Goal: Task Accomplishment & Management: Manage account settings

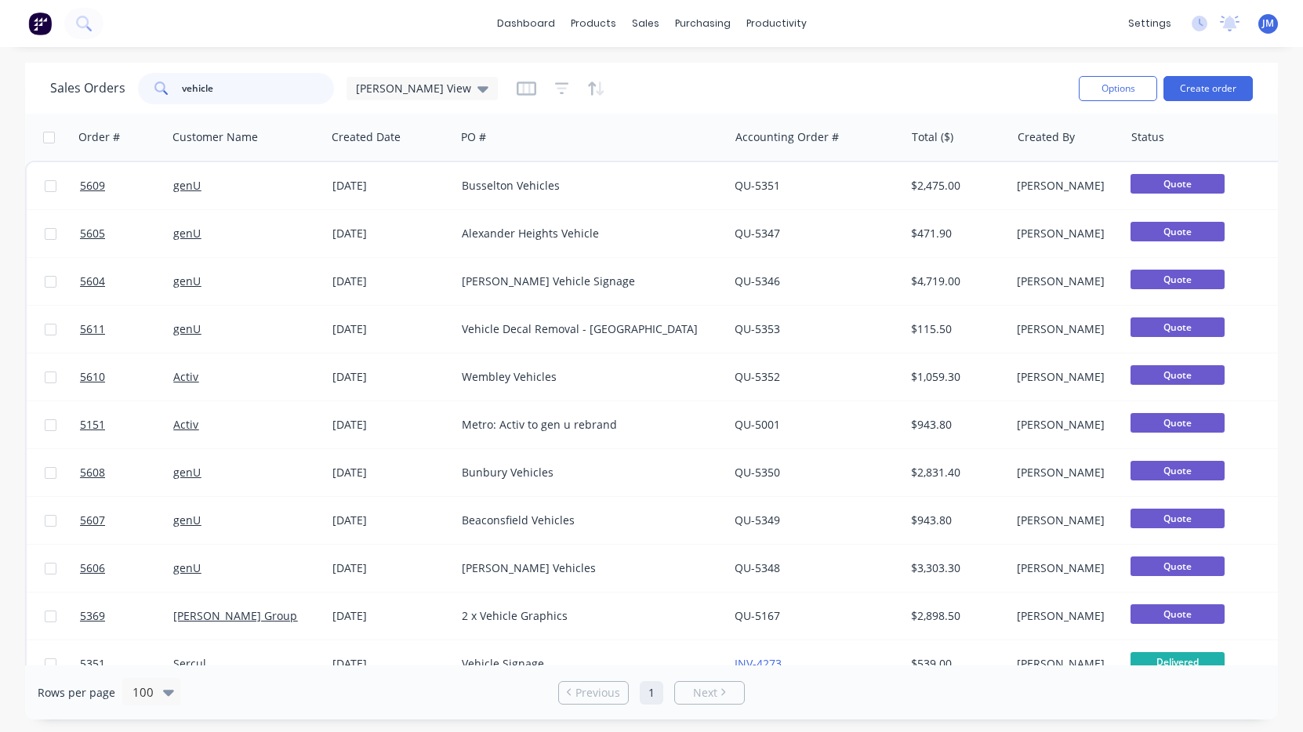
click at [279, 92] on input "vehicle" at bounding box center [258, 88] width 153 height 31
click at [676, 61] on link "Sales Orders" at bounding box center [728, 74] width 208 height 31
click at [249, 90] on input "vehicle" at bounding box center [258, 88] width 153 height 31
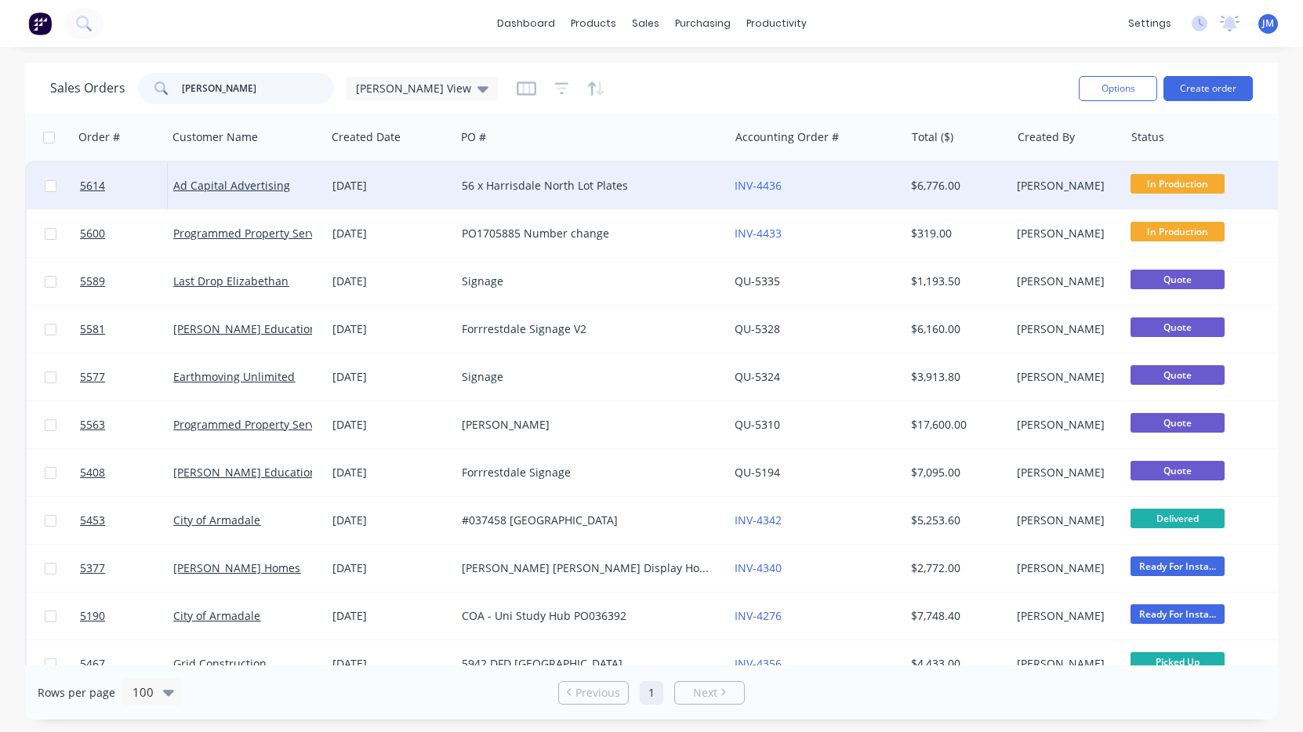
type input "[PERSON_NAME]"
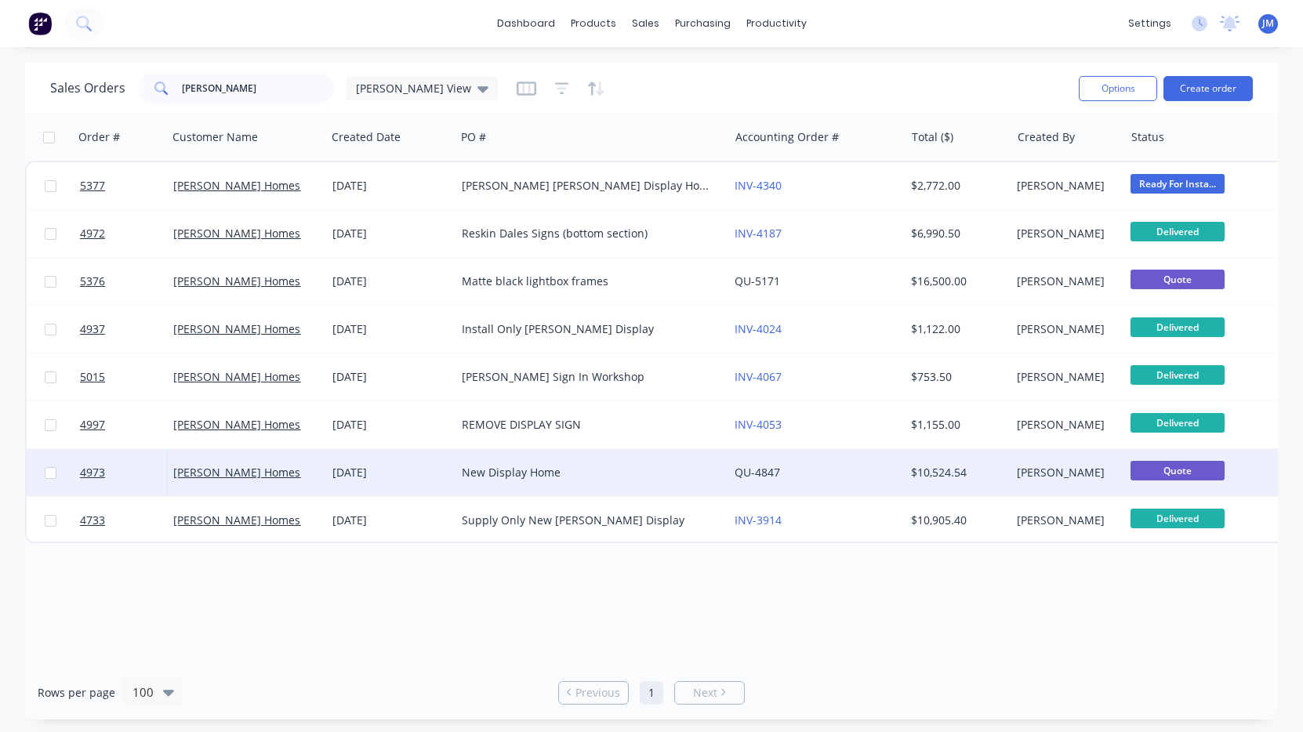
click at [545, 474] on div "New Display Home" at bounding box center [586, 473] width 248 height 16
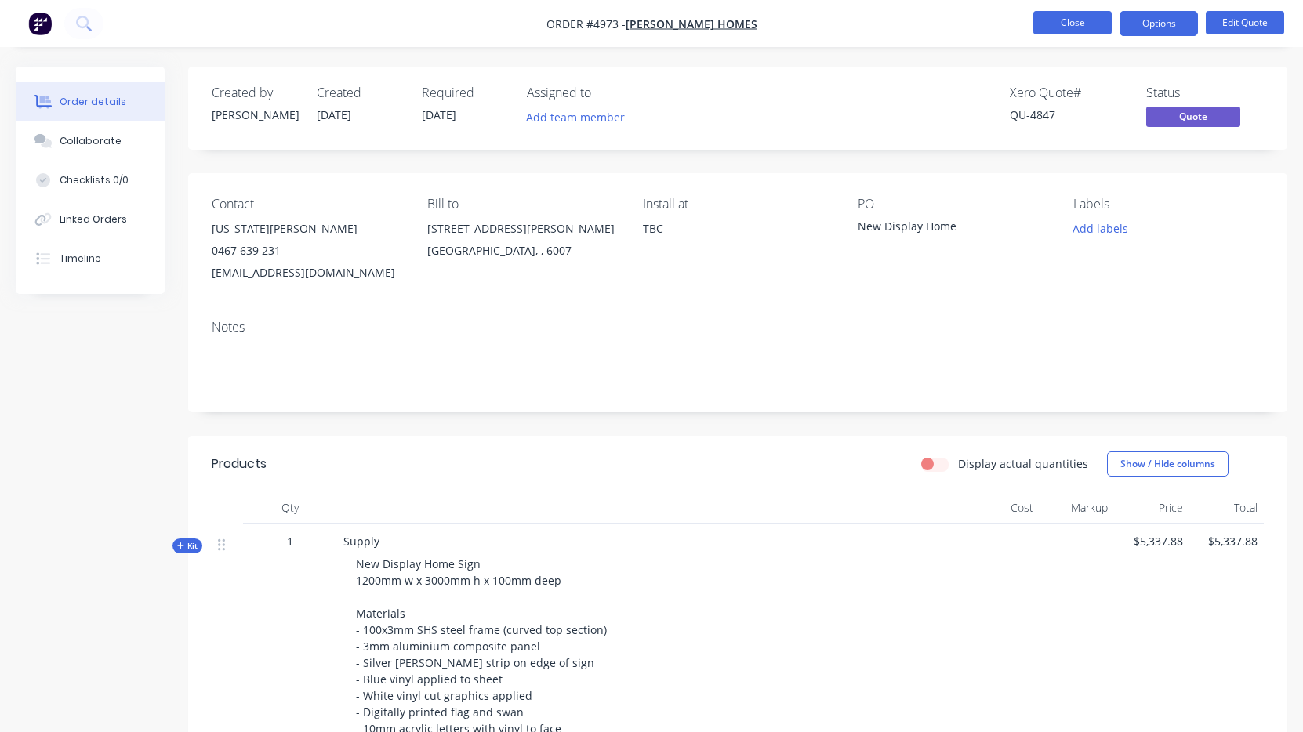
click at [1059, 24] on button "Close" at bounding box center [1072, 23] width 78 height 24
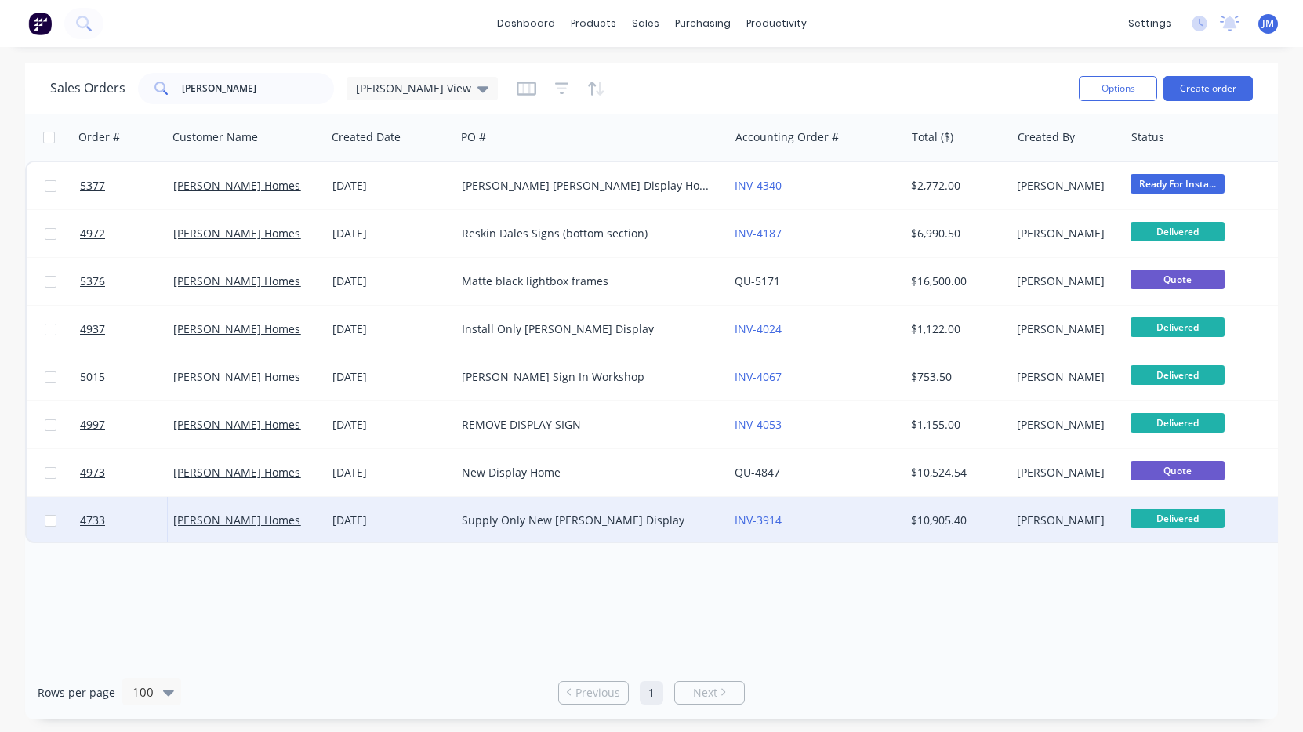
click at [528, 519] on div "Supply Only New [PERSON_NAME] Display" at bounding box center [586, 521] width 248 height 16
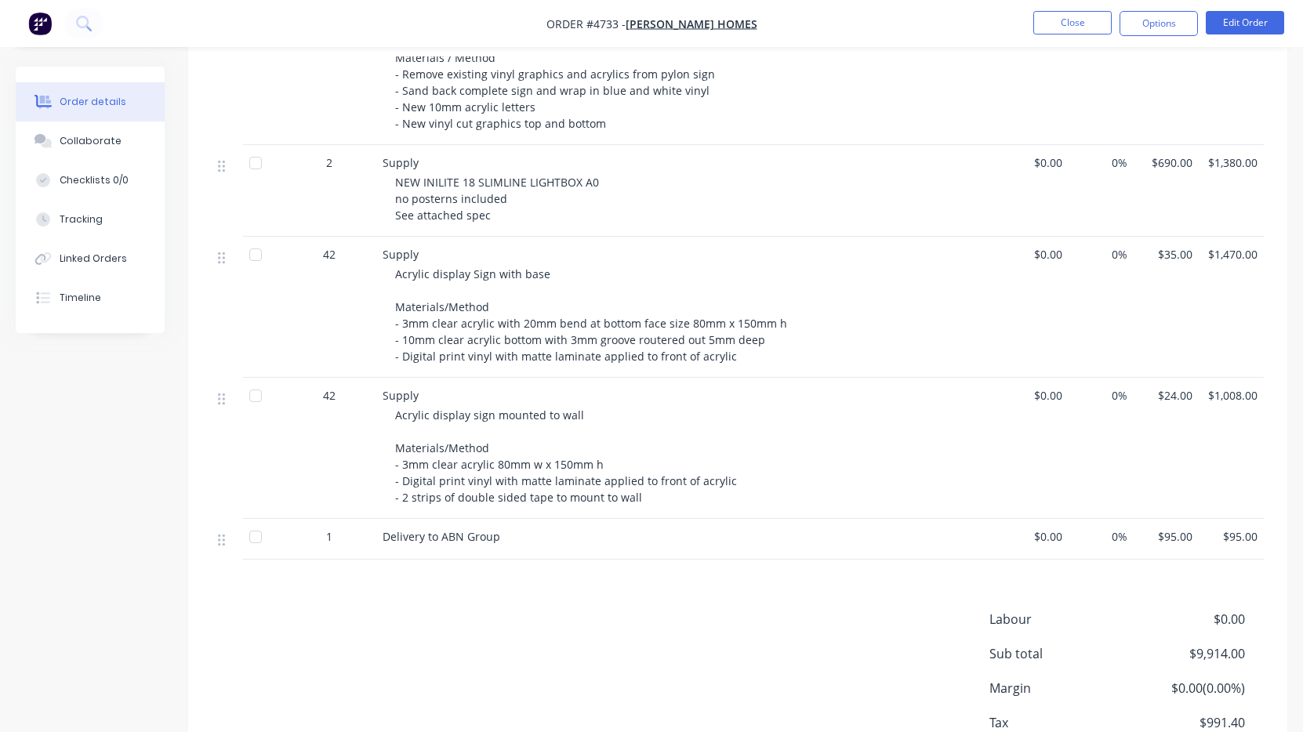
scroll to position [548, 0]
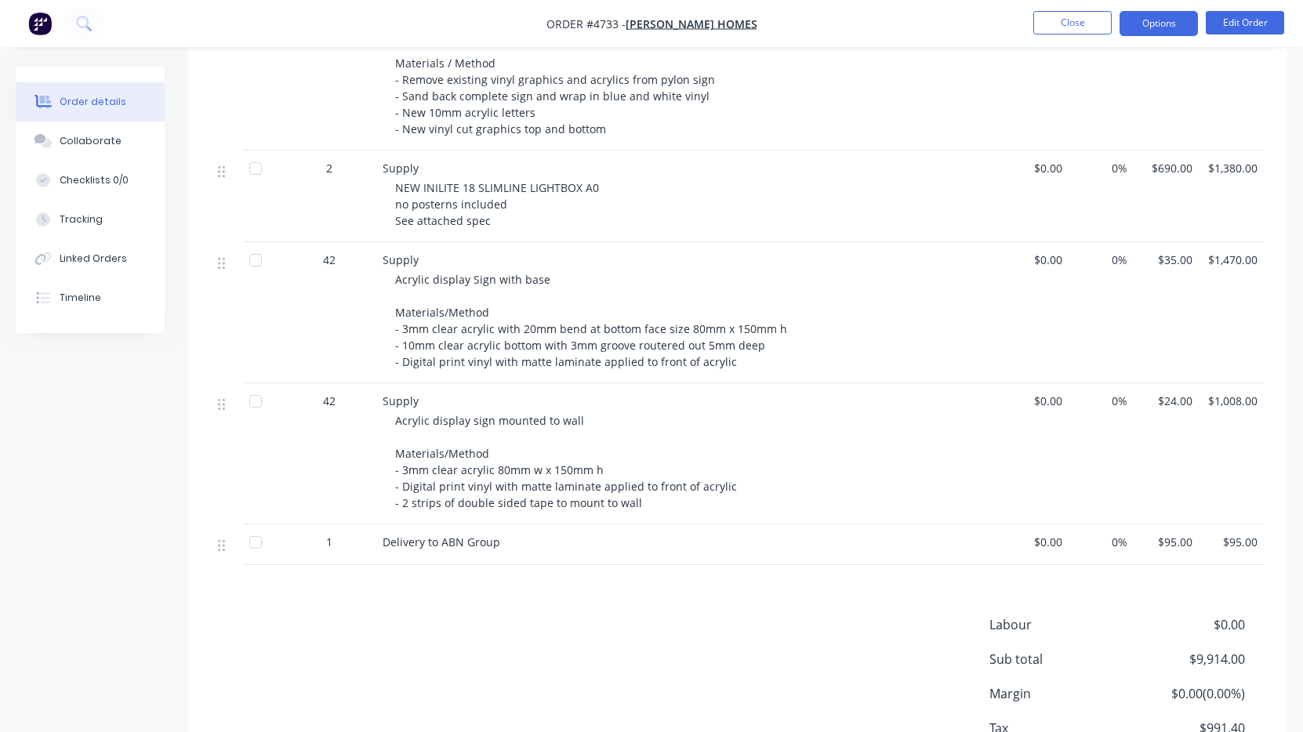
click at [1160, 22] on button "Options" at bounding box center [1159, 23] width 78 height 25
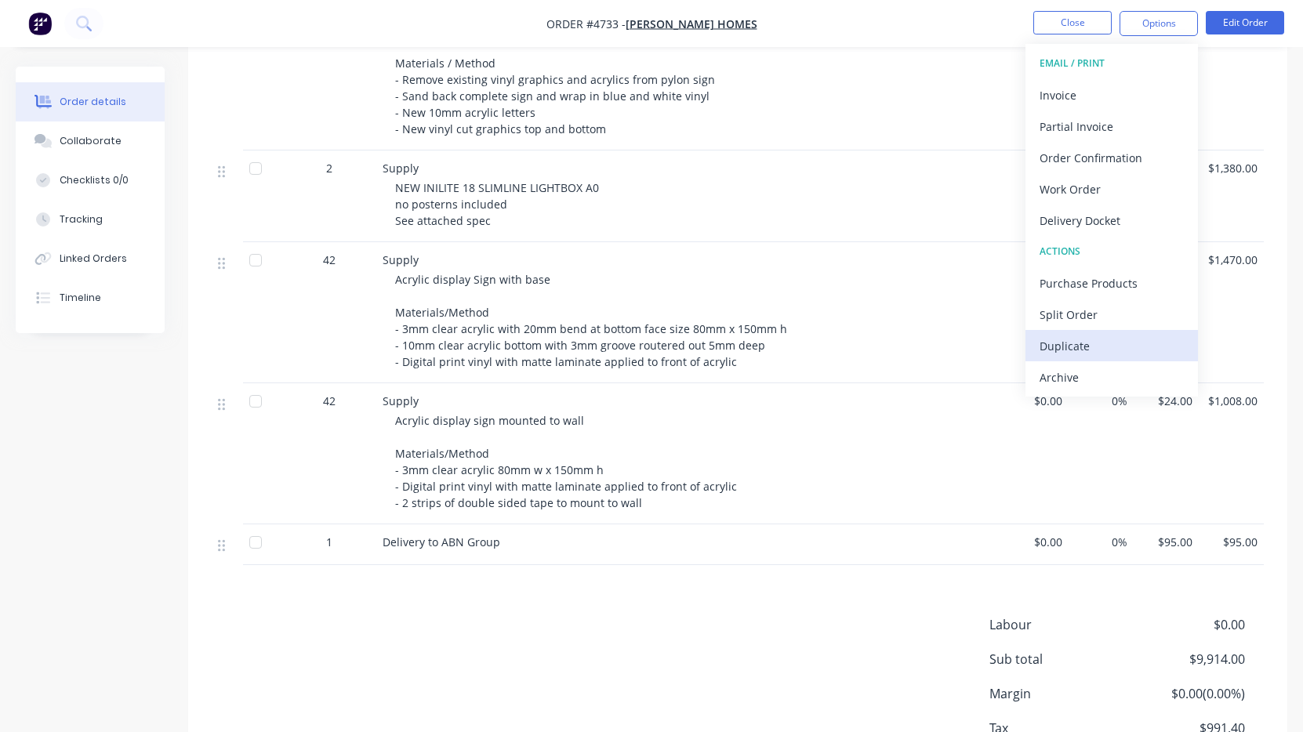
click at [1088, 337] on div "Duplicate" at bounding box center [1112, 346] width 144 height 23
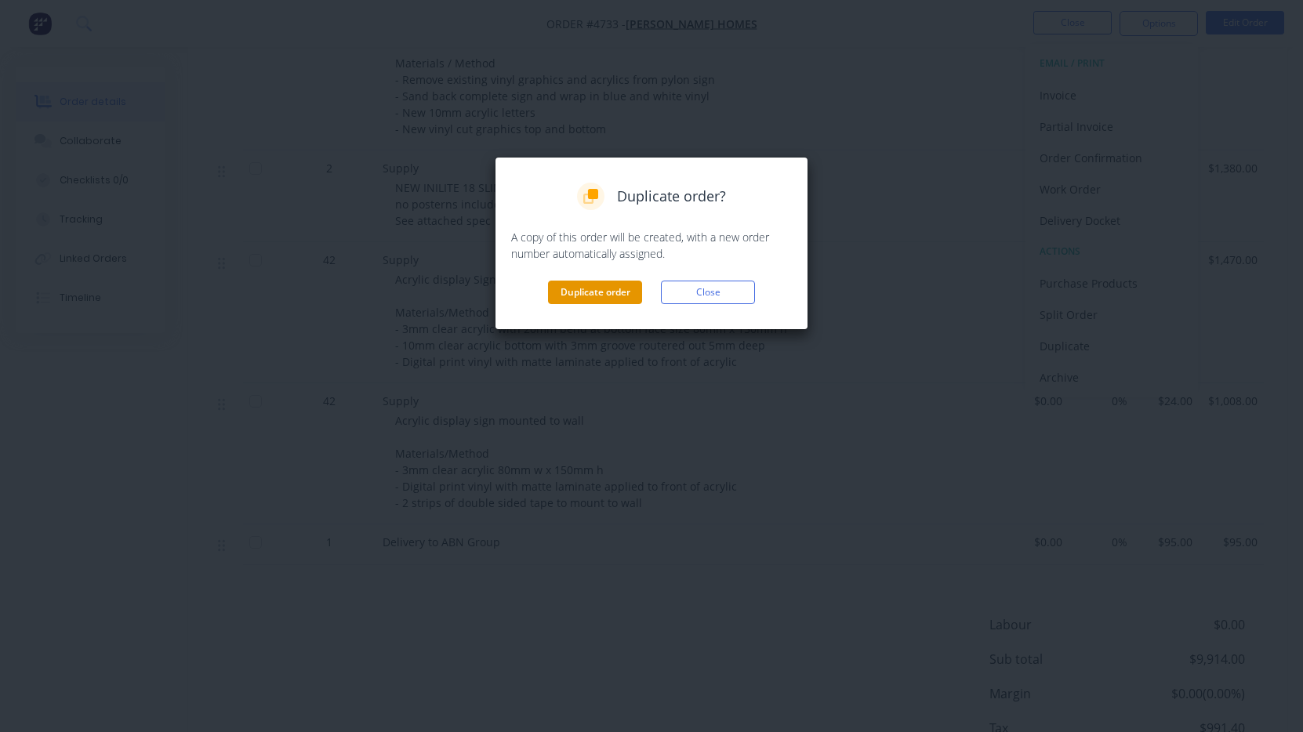
click at [603, 301] on button "Duplicate order" at bounding box center [595, 293] width 94 height 24
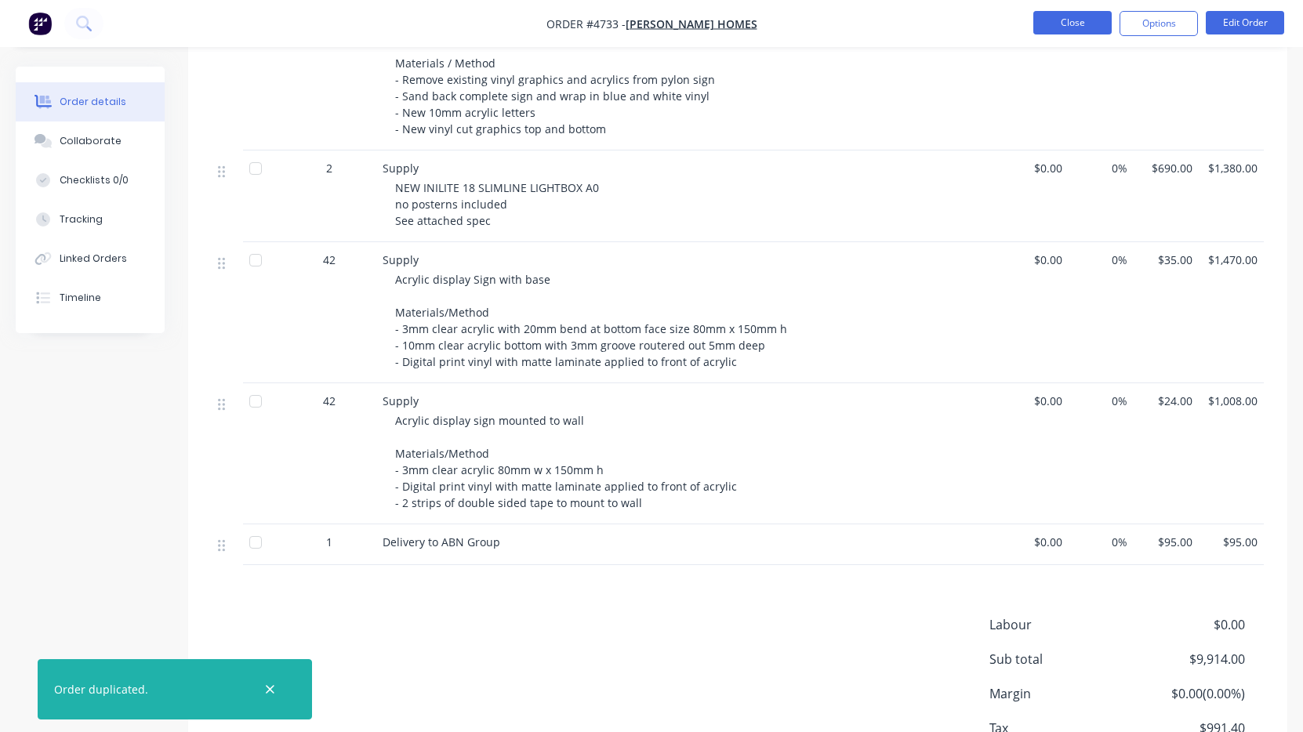
click at [1069, 27] on button "Close" at bounding box center [1072, 23] width 78 height 24
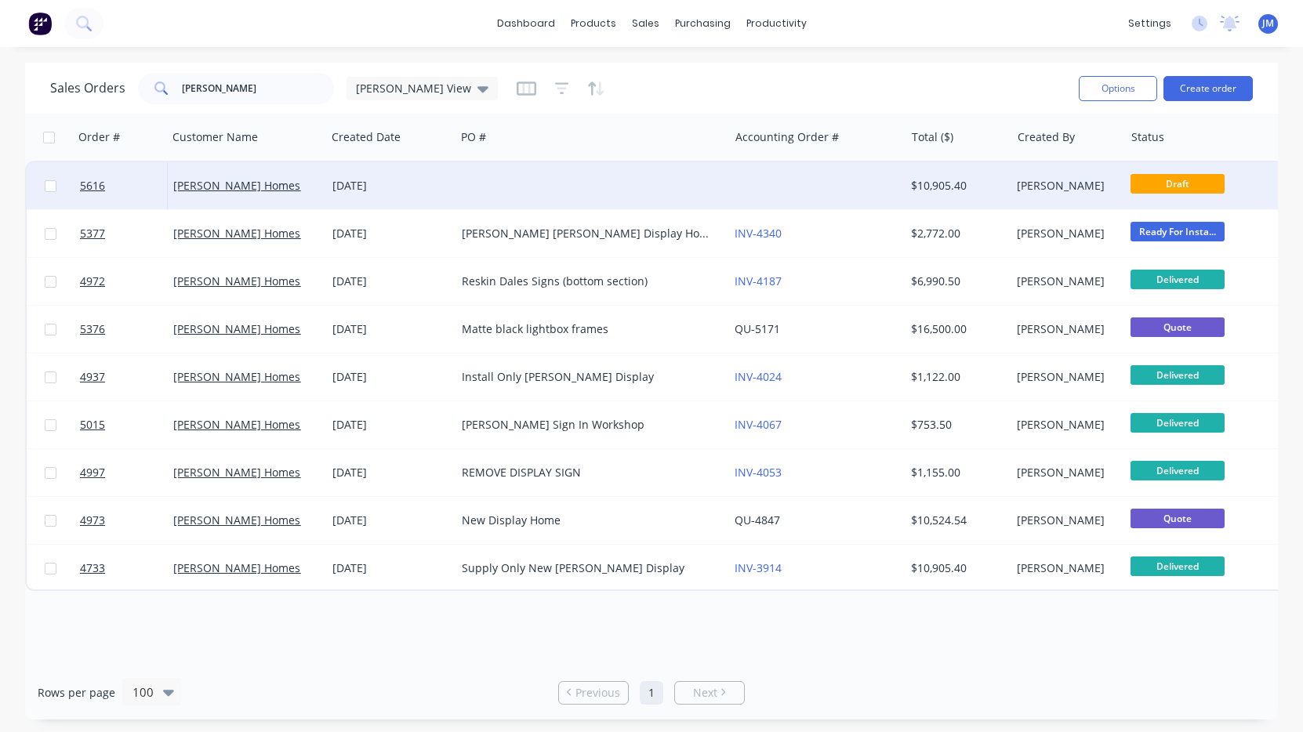
click at [617, 192] on div at bounding box center [592, 185] width 273 height 47
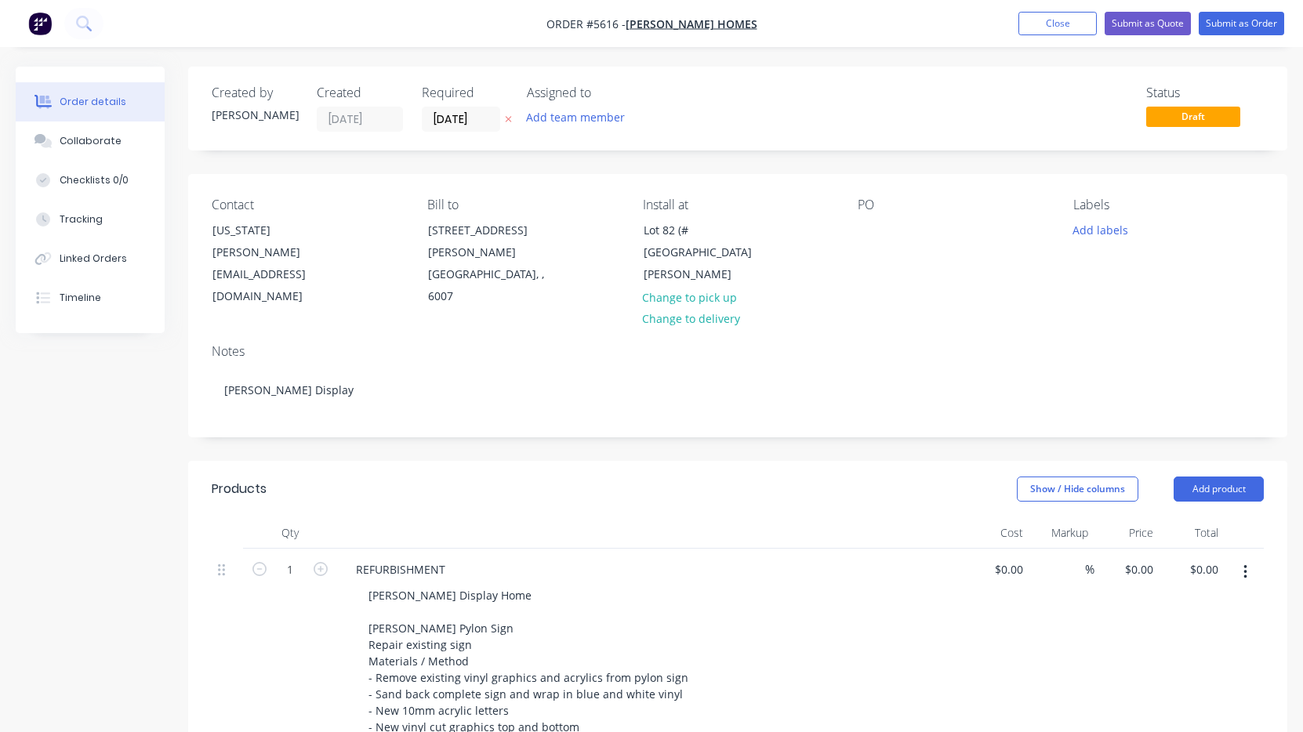
type input "$5,961.00"
type input "$690.00"
type input "$1,380.00"
type input "$35.00"
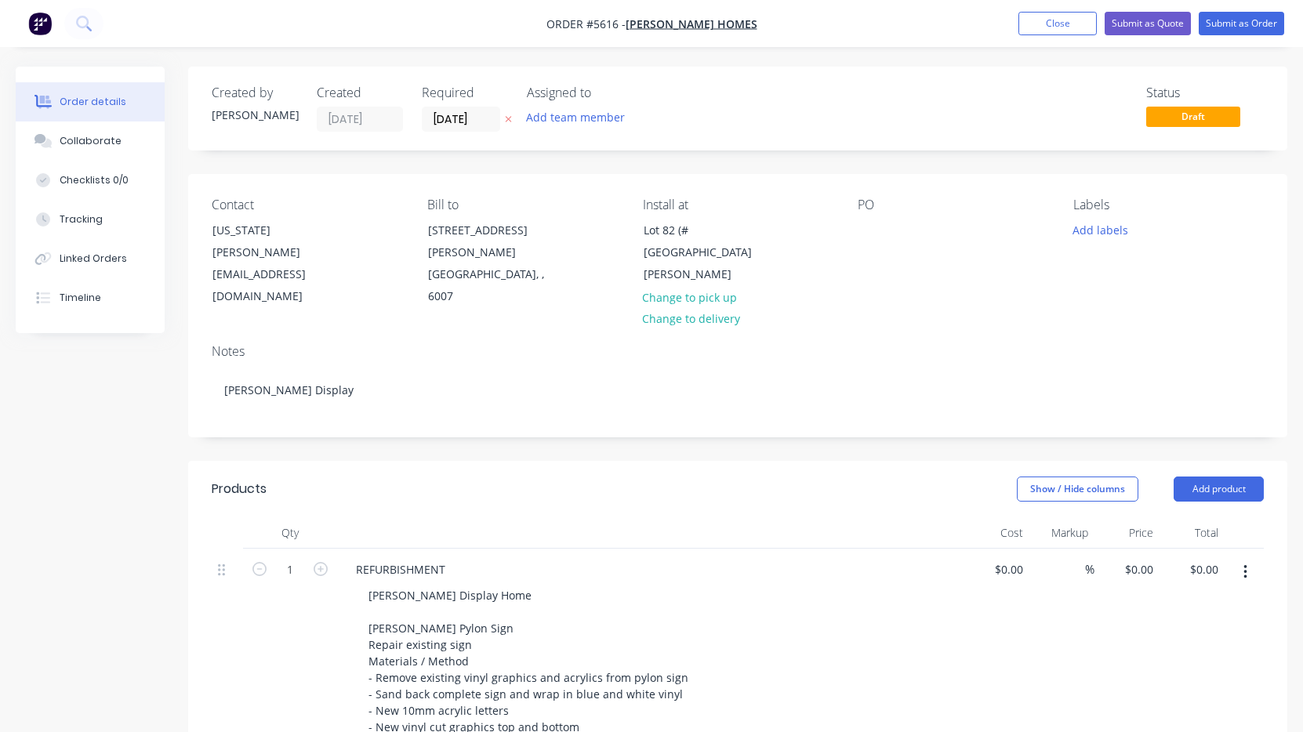
type input "$1,470.00"
type input "$95.00"
type input "$24.00"
type input "$1,008.00"
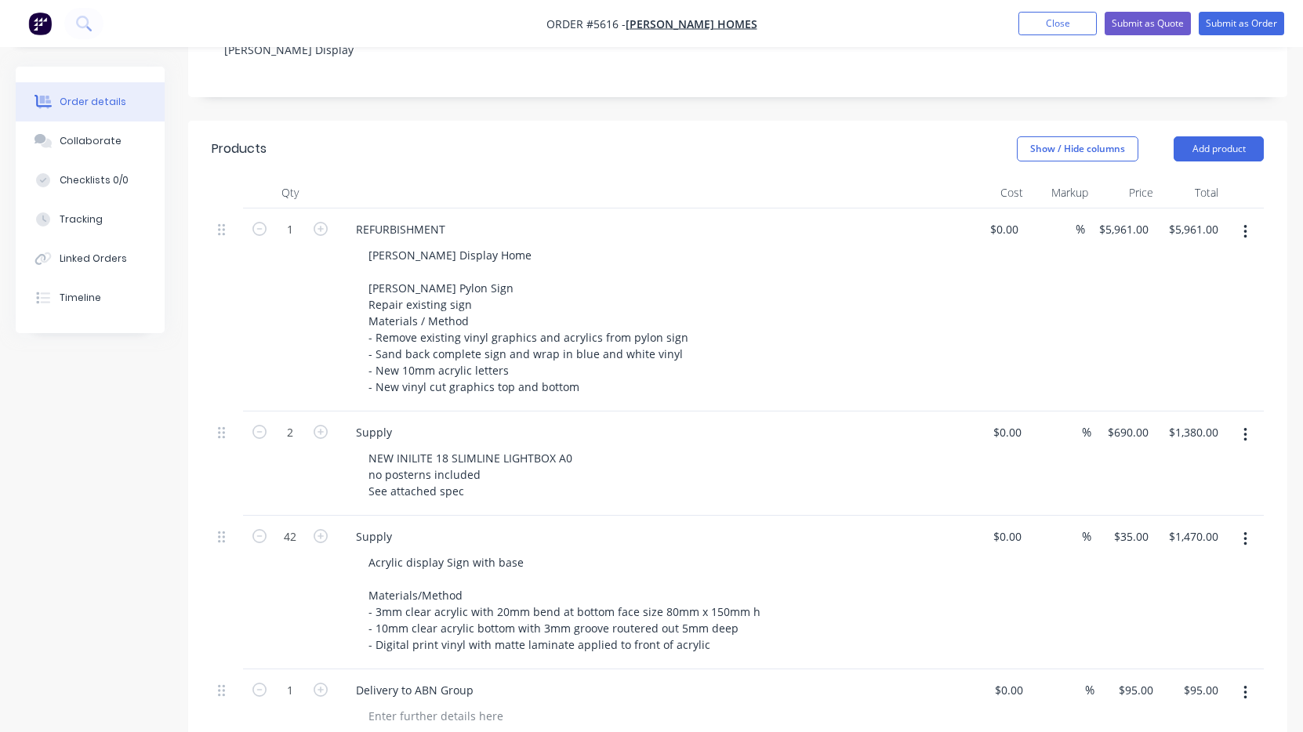
scroll to position [350, 0]
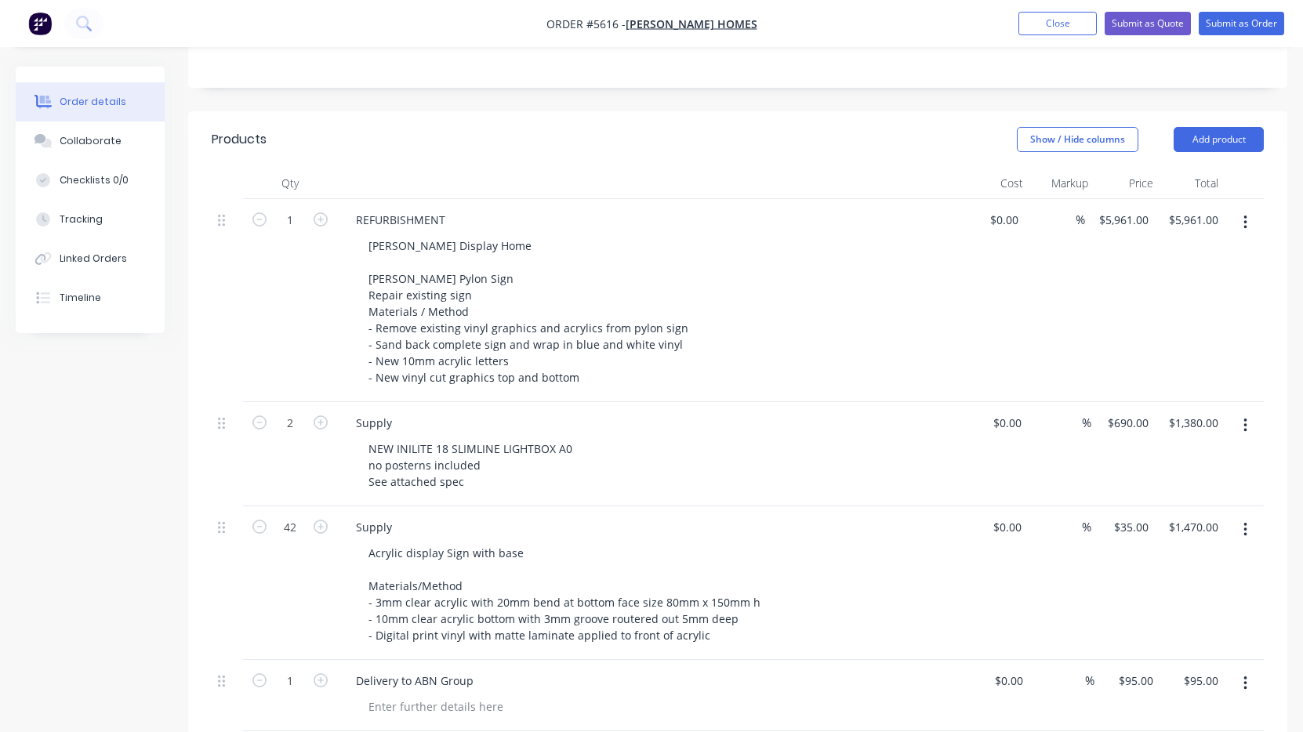
click at [1244, 216] on icon "button" at bounding box center [1244, 223] width 3 height 14
click at [1177, 347] on div "Delete" at bounding box center [1189, 358] width 121 height 23
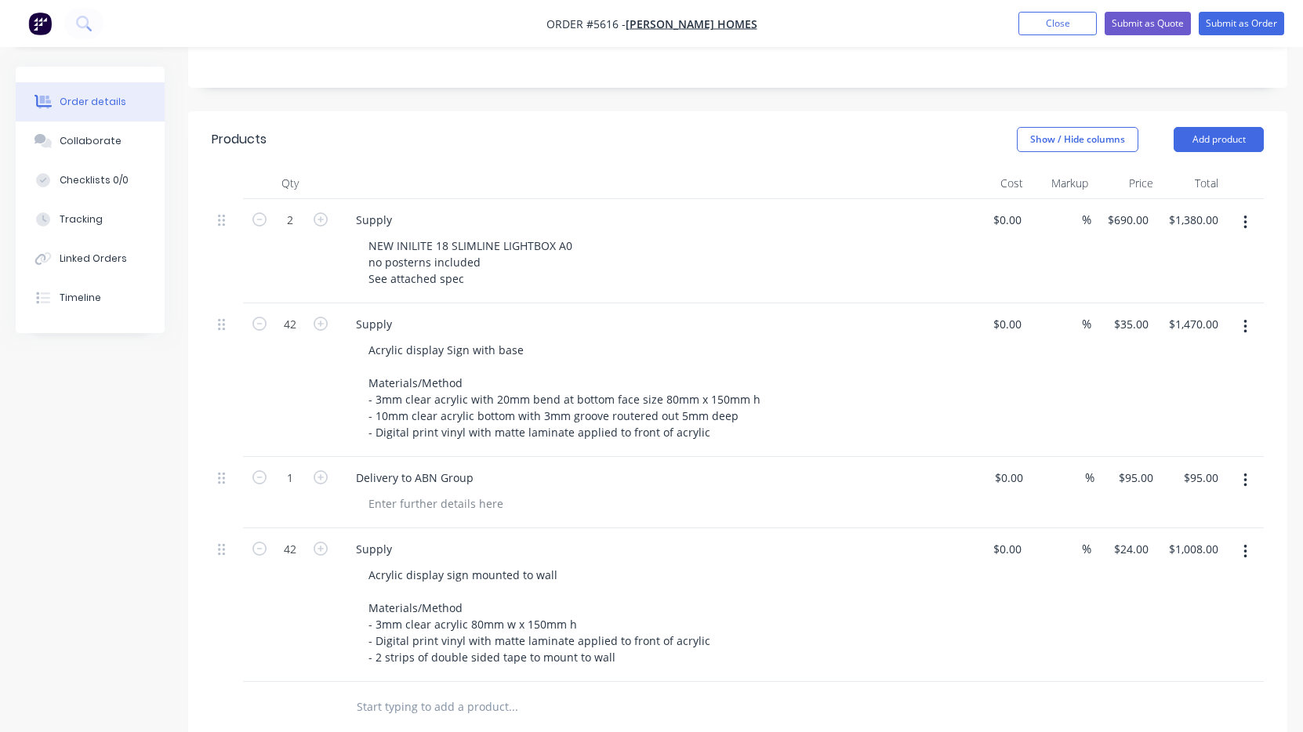
click at [1244, 214] on icon "button" at bounding box center [1245, 222] width 4 height 17
click at [1174, 347] on div "Delete" at bounding box center [1189, 358] width 121 height 23
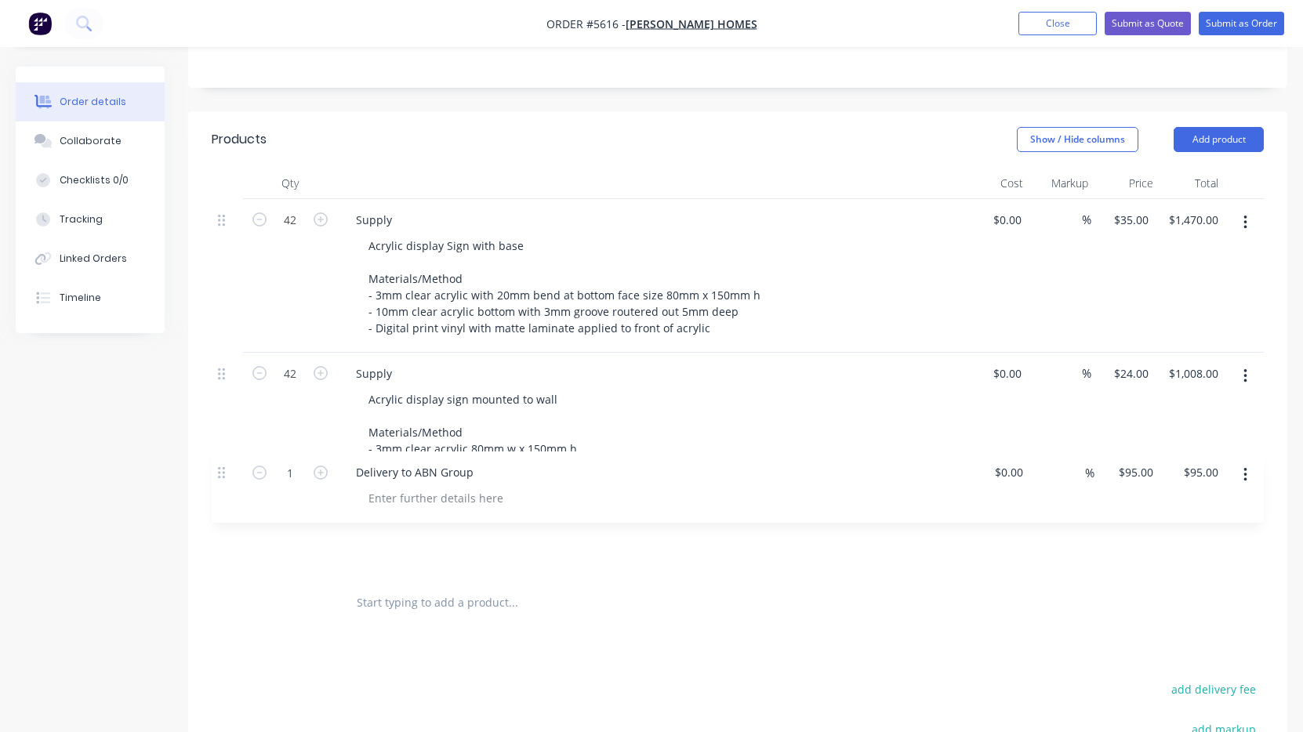
drag, startPoint x: 223, startPoint y: 333, endPoint x: 223, endPoint y: 475, distance: 141.9
click at [223, 475] on div "42 Supply Acrylic display Sign with base Materials/Method - 3mm clear acrylic w…" at bounding box center [738, 388] width 1052 height 379
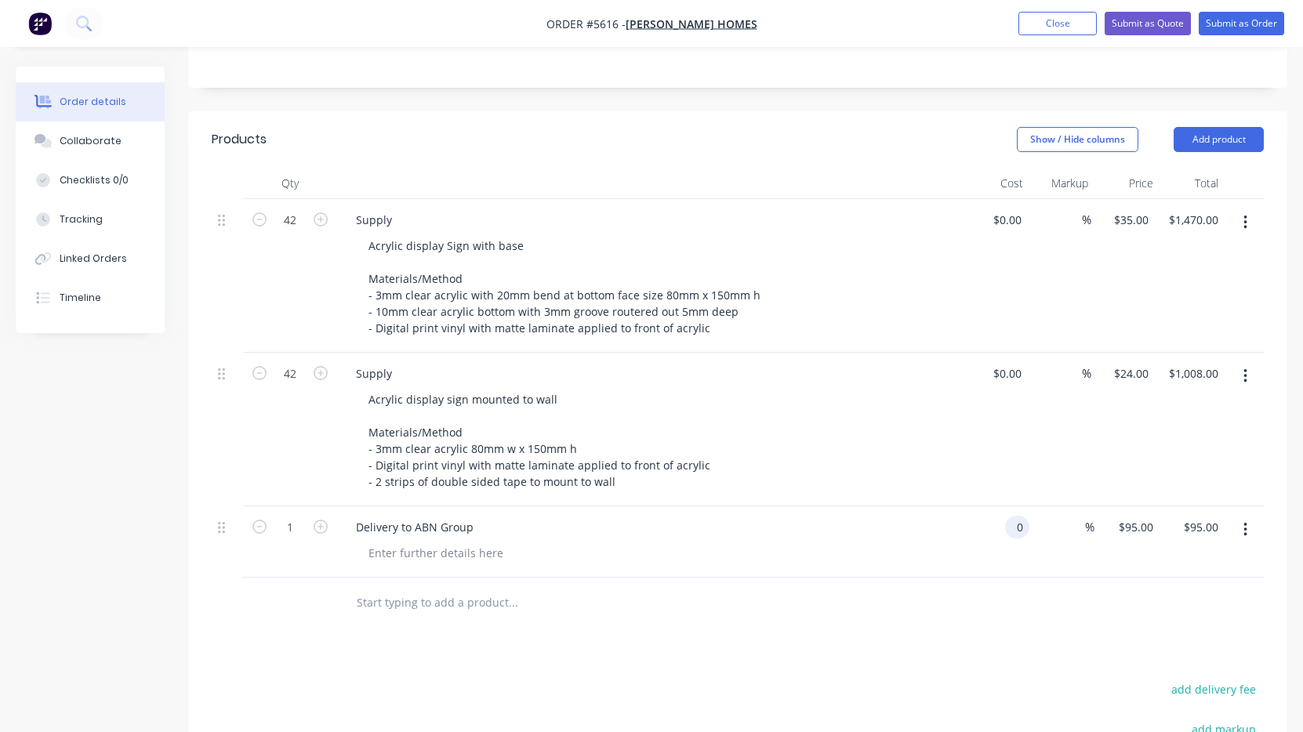
click at [1001, 506] on div "0 0" at bounding box center [996, 541] width 65 height 71
type input "$0.00"
click at [1001, 506] on div "$0.00 $0.00" at bounding box center [996, 541] width 65 height 71
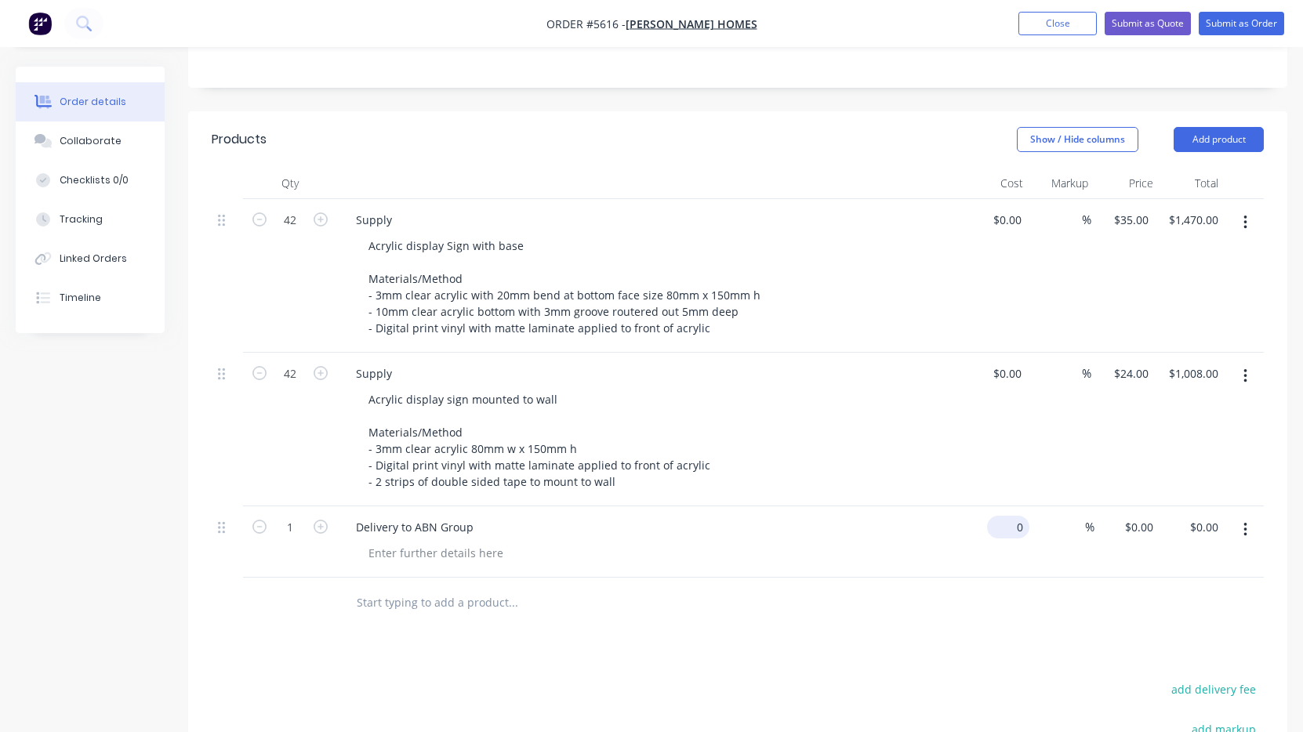
click at [1013, 516] on input "0" at bounding box center [1011, 527] width 36 height 23
type input "$95.00"
click at [944, 412] on div "Acrylic display sign mounted to wall Materials/Method - 3mm clear acrylic 80mm …" at bounding box center [657, 440] width 602 height 105
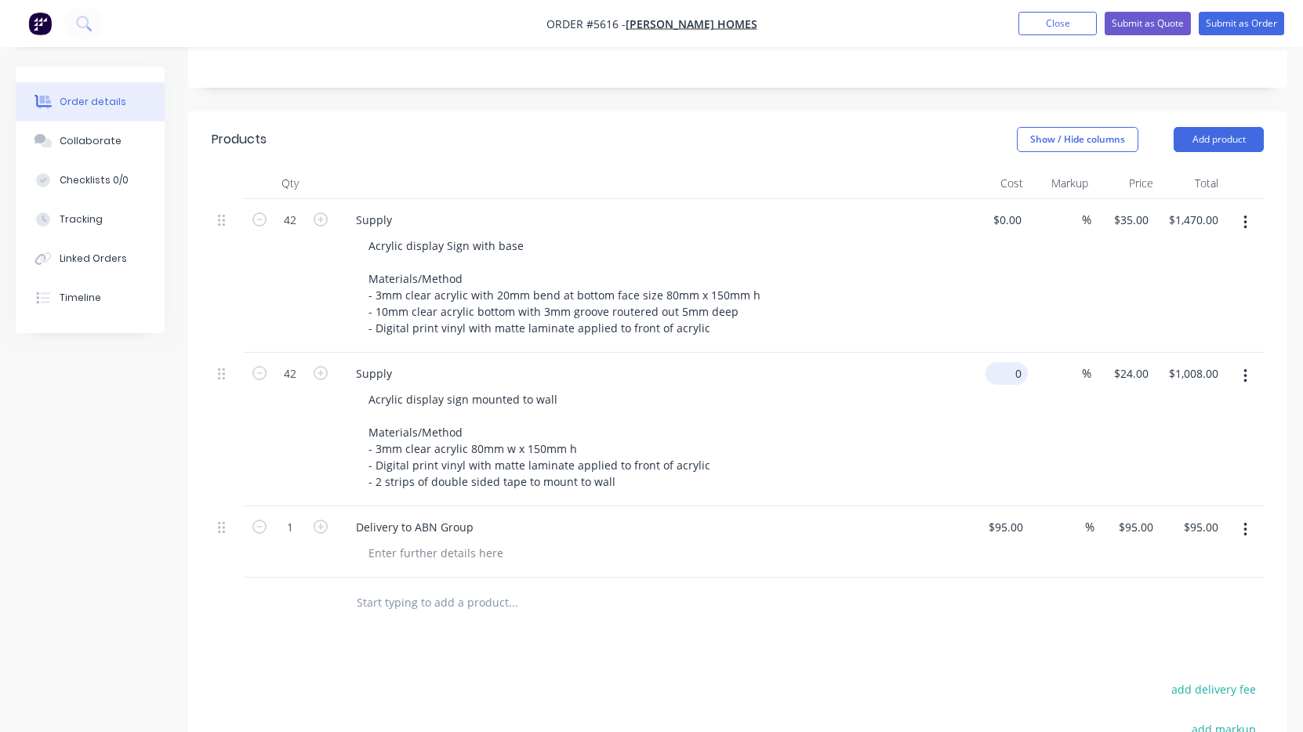
click at [1007, 362] on div "0 $0.00" at bounding box center [1006, 373] width 42 height 23
type input "0"
type input "$0.00"
click at [1007, 362] on div "0 0" at bounding box center [1016, 373] width 24 height 23
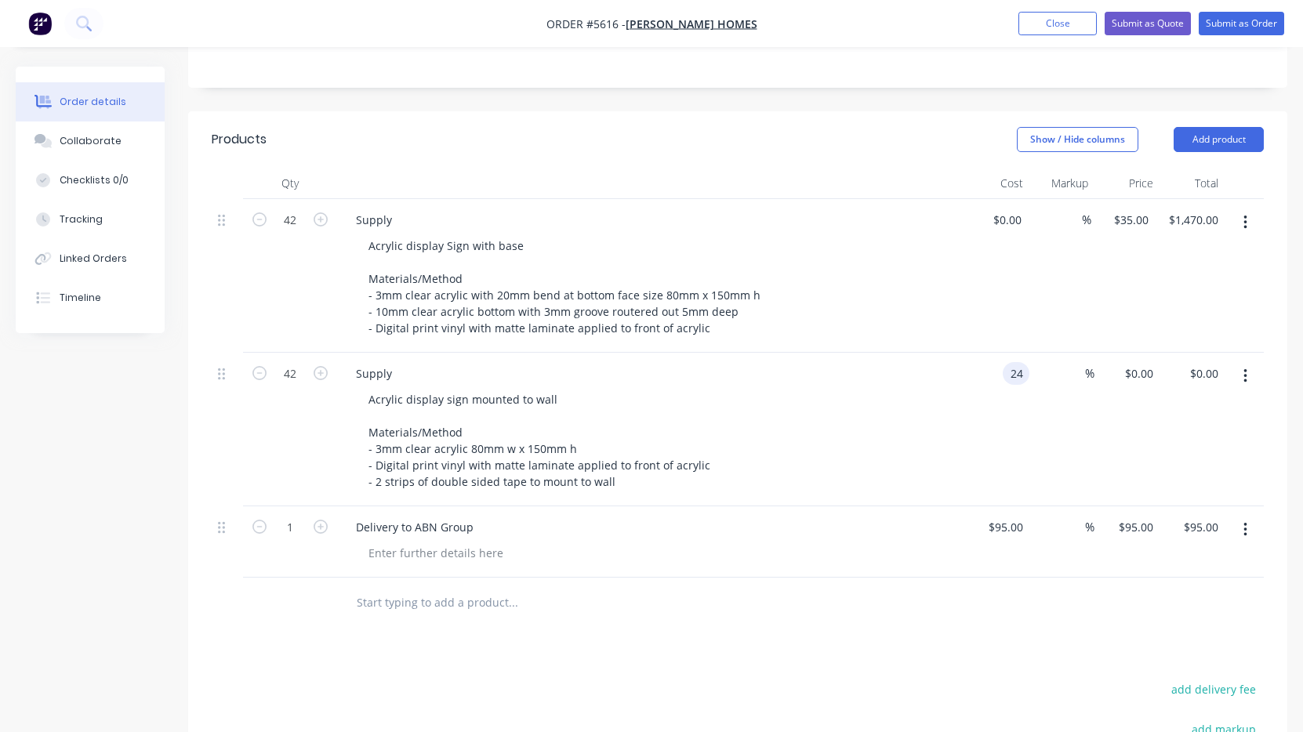
type input "$24.00"
type input "$1,008.00"
click at [954, 388] on div "Acrylic display sign mounted to wall Materials/Method - 3mm clear acrylic 80mm …" at bounding box center [657, 440] width 602 height 105
click at [1011, 209] on input "0" at bounding box center [1019, 220] width 18 height 23
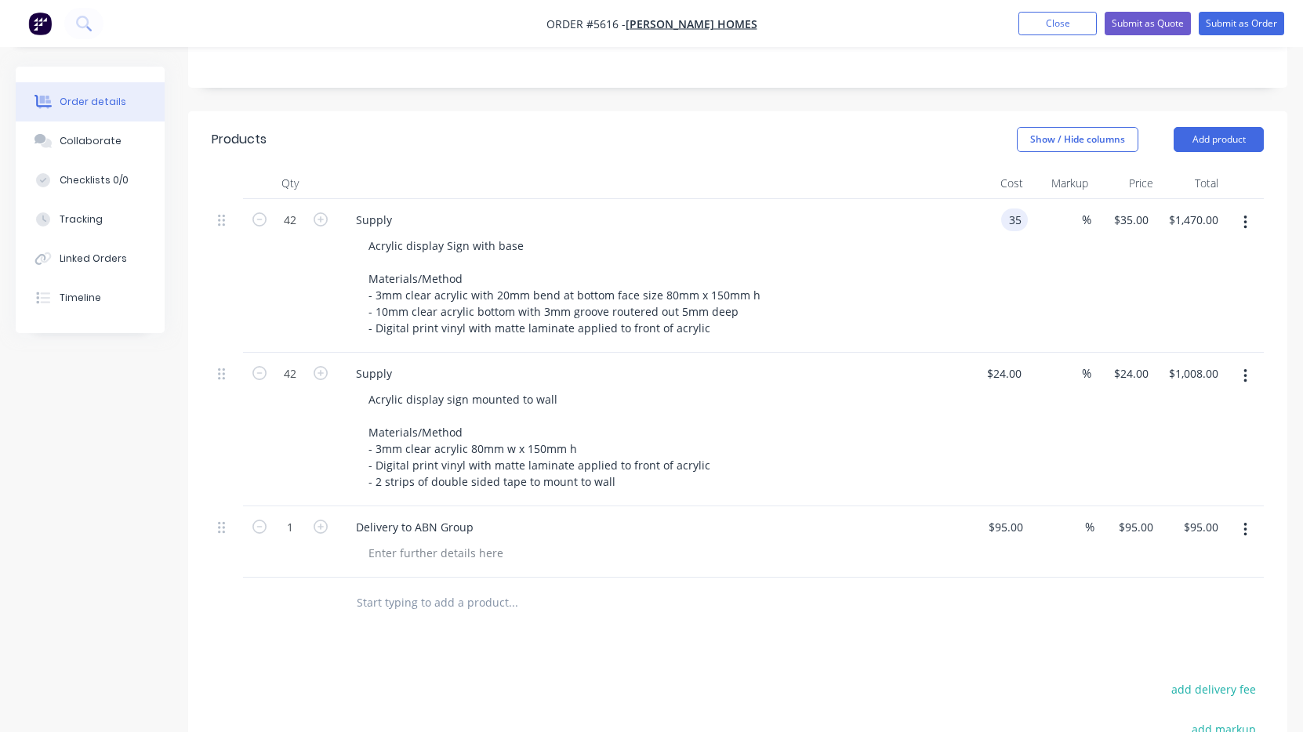
type input "$35.00"
click at [985, 274] on div "$35.00 35" at bounding box center [996, 276] width 64 height 154
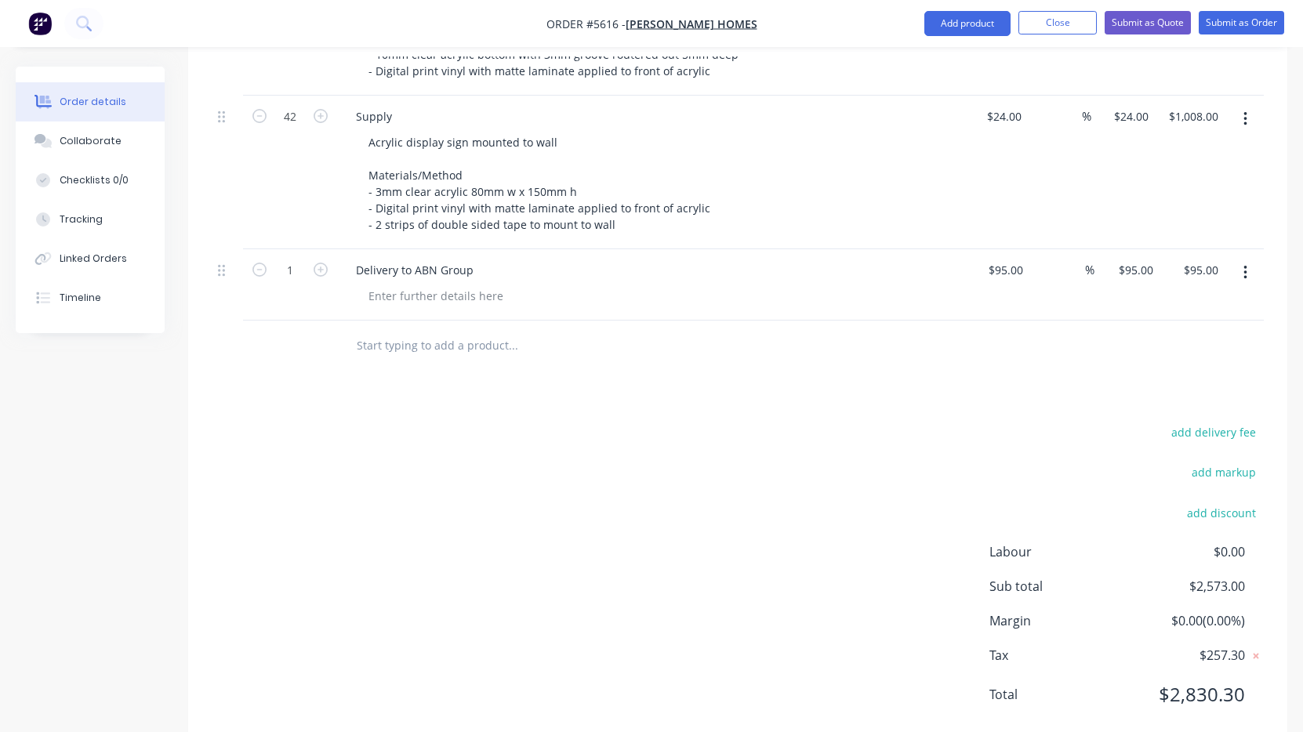
scroll to position [606, 0]
click at [863, 381] on div "Products Show / Hide columns Add product Qty Cost Markup Price Total 42 Supply …" at bounding box center [737, 302] width 1099 height 894
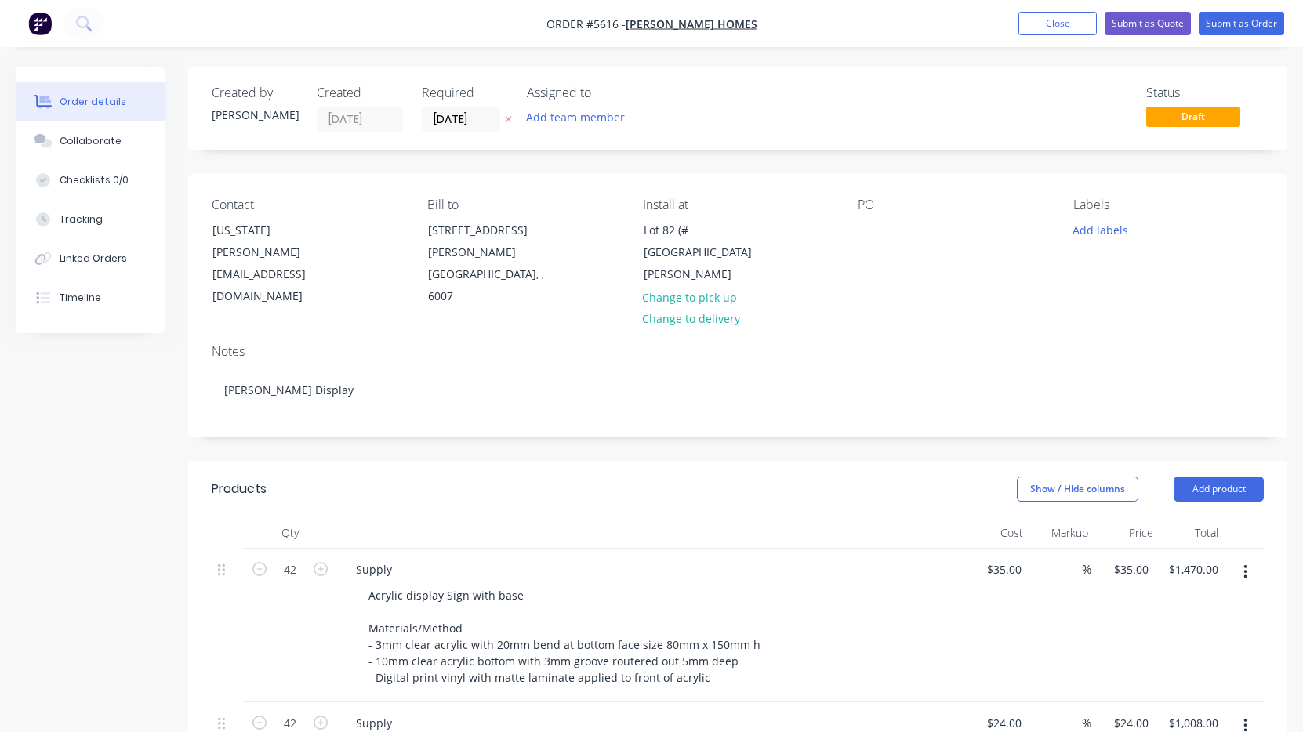
scroll to position [0, 0]
click at [869, 222] on div at bounding box center [870, 230] width 25 height 23
click at [702, 254] on div "Lot 82 (#[GEOGRAPHIC_DATA][PERSON_NAME]" at bounding box center [709, 253] width 130 height 66
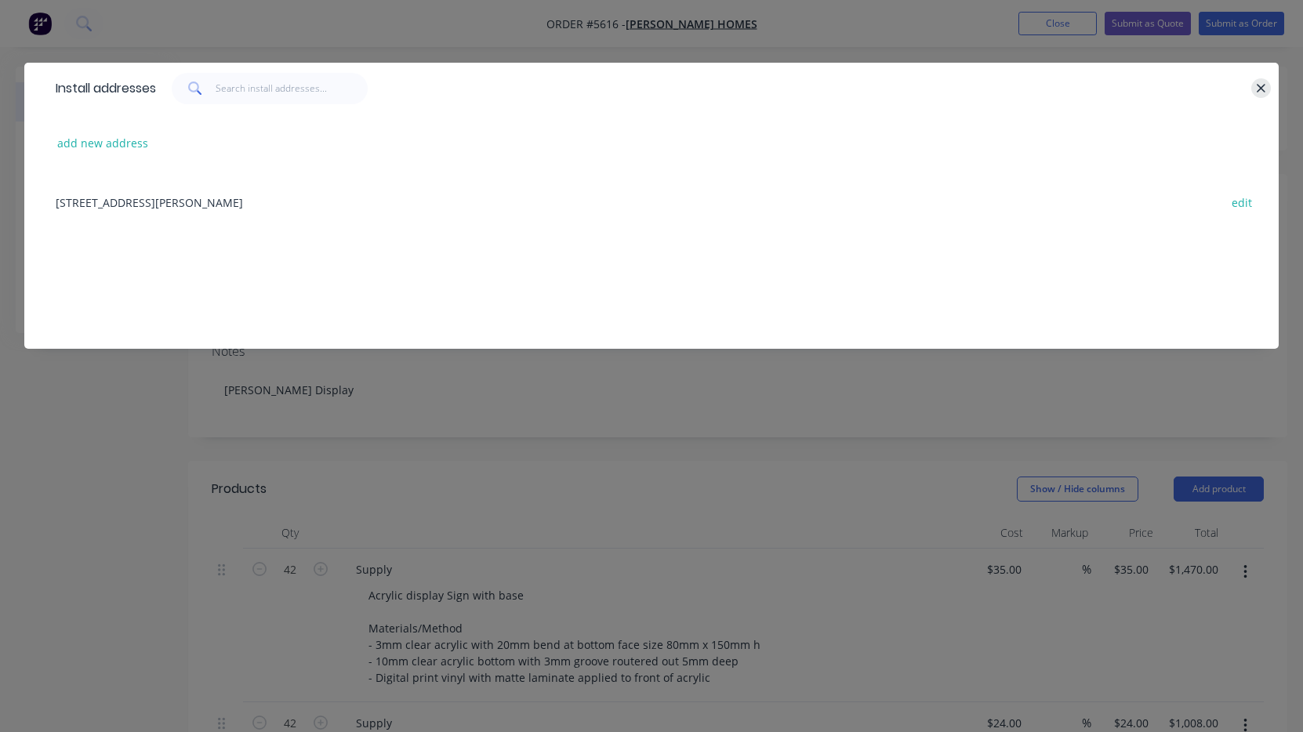
click at [1259, 91] on icon "button" at bounding box center [1261, 88] width 9 height 9
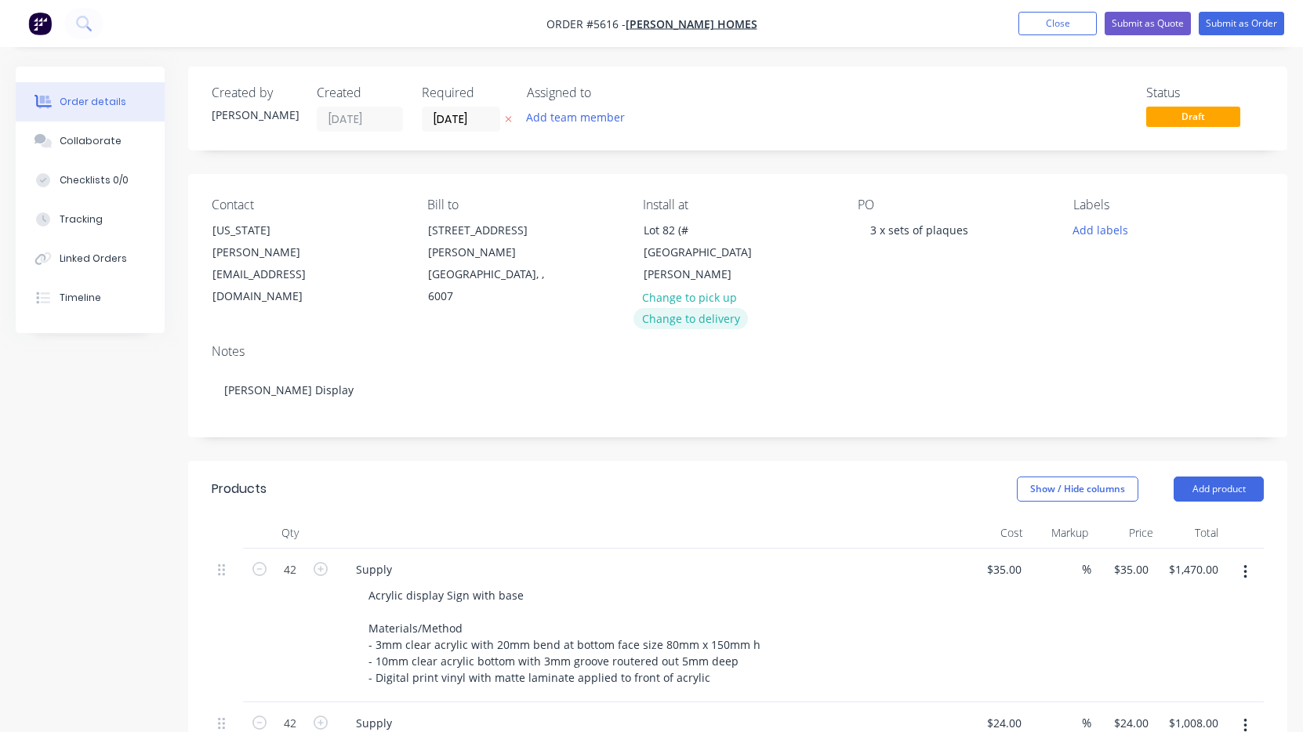
click at [718, 308] on button "Change to delivery" at bounding box center [690, 318] width 114 height 21
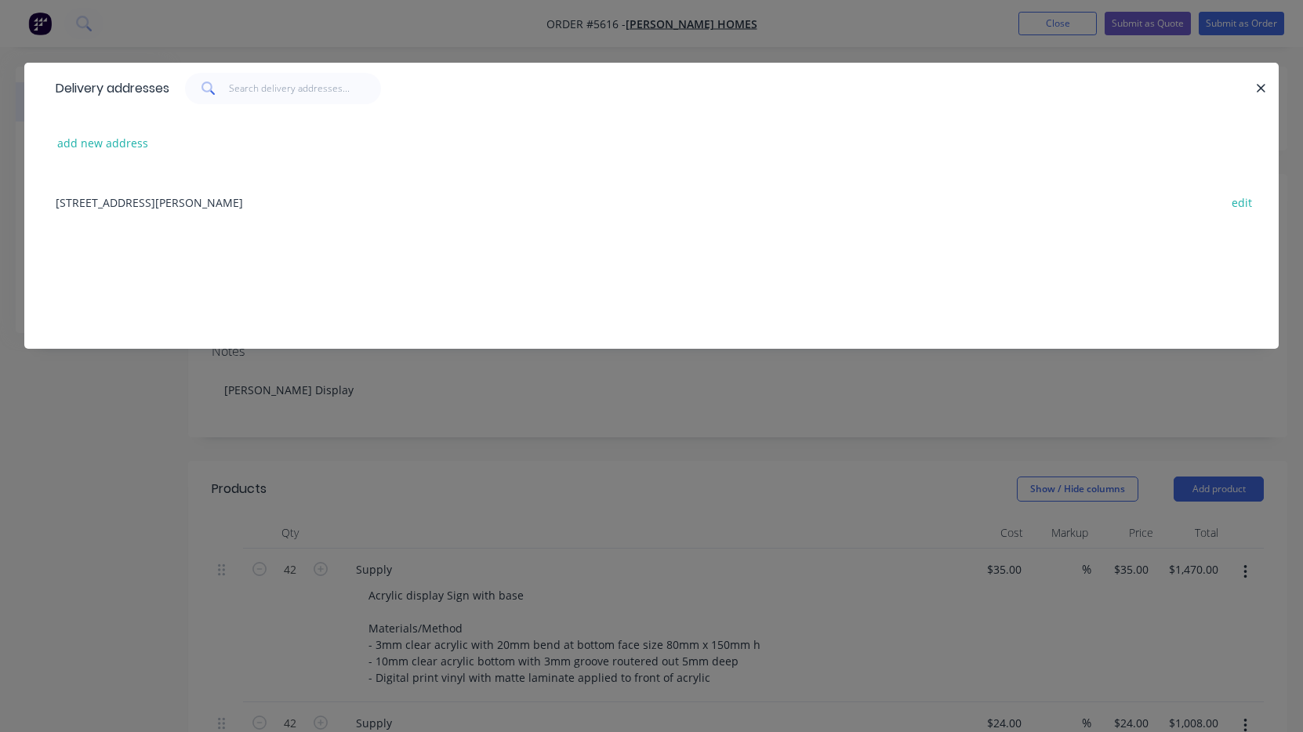
click at [216, 205] on div "[STREET_ADDRESS][PERSON_NAME] edit" at bounding box center [651, 201] width 1207 height 59
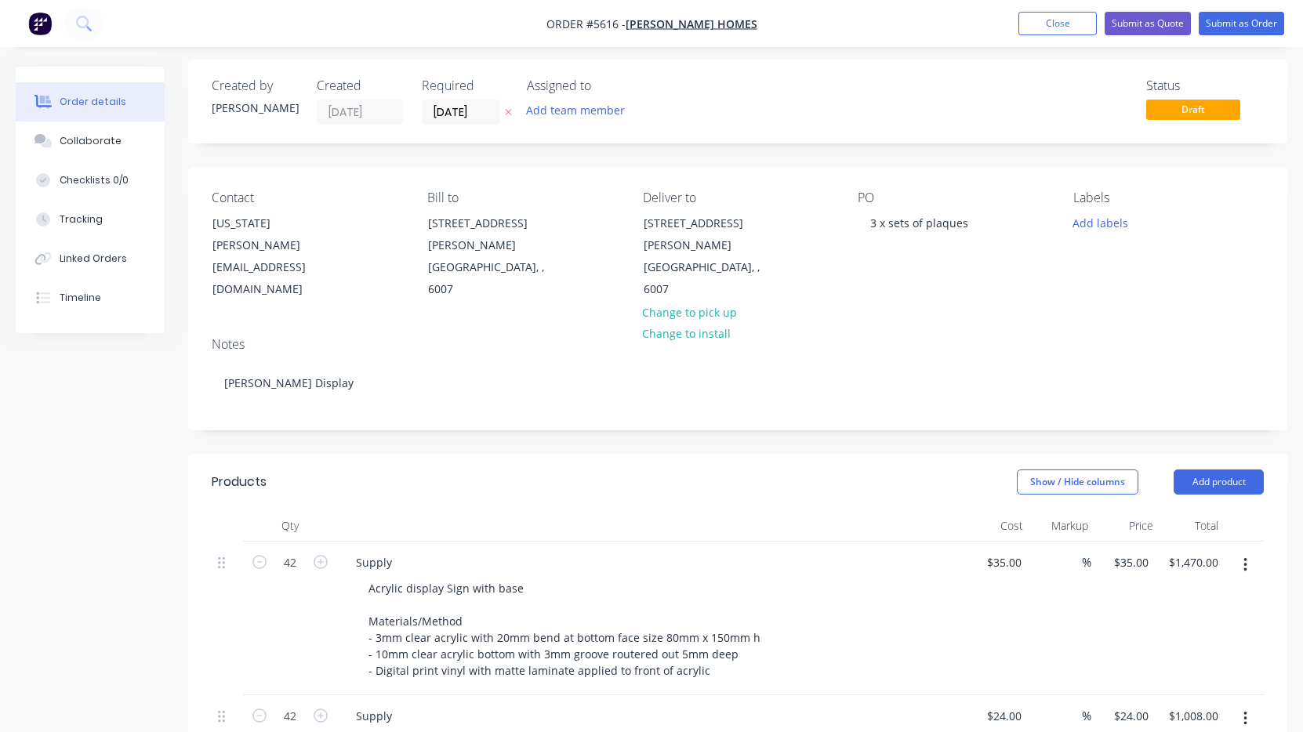
scroll to position [8, 0]
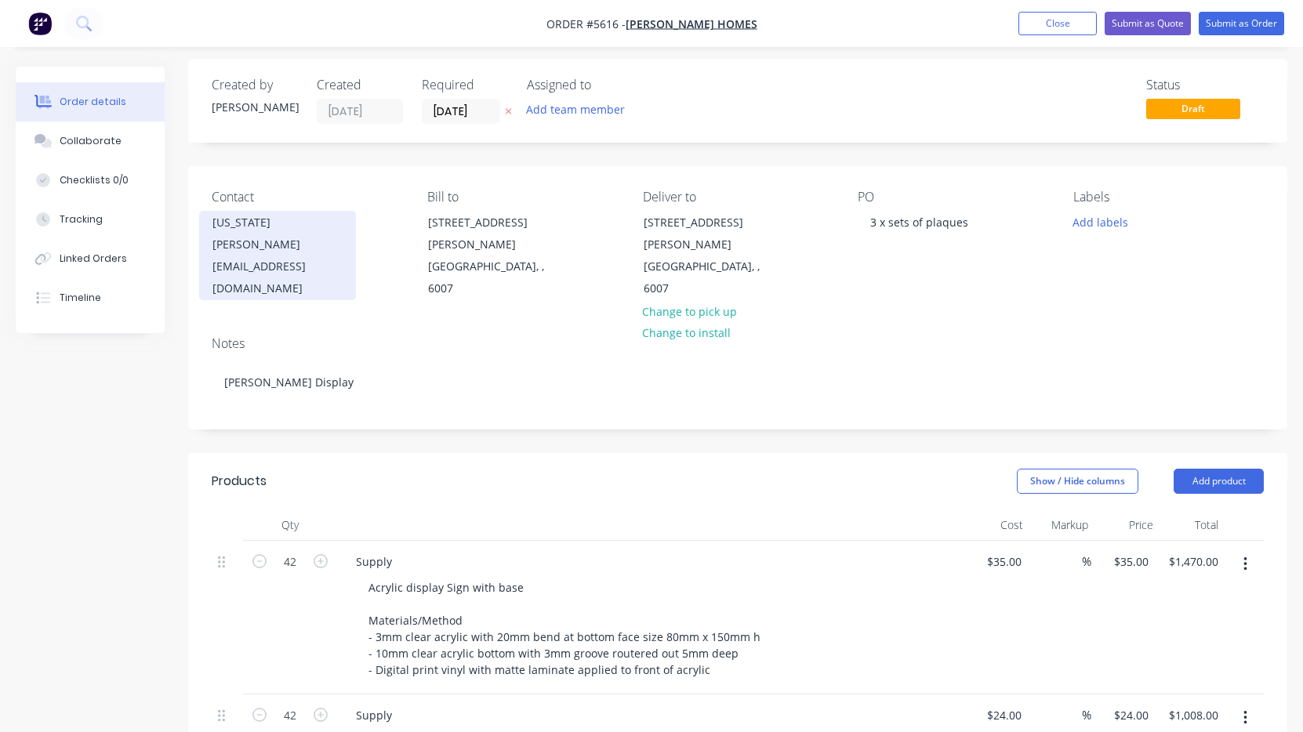
click at [310, 256] on div "[EMAIL_ADDRESS][DOMAIN_NAME]" at bounding box center [277, 278] width 130 height 44
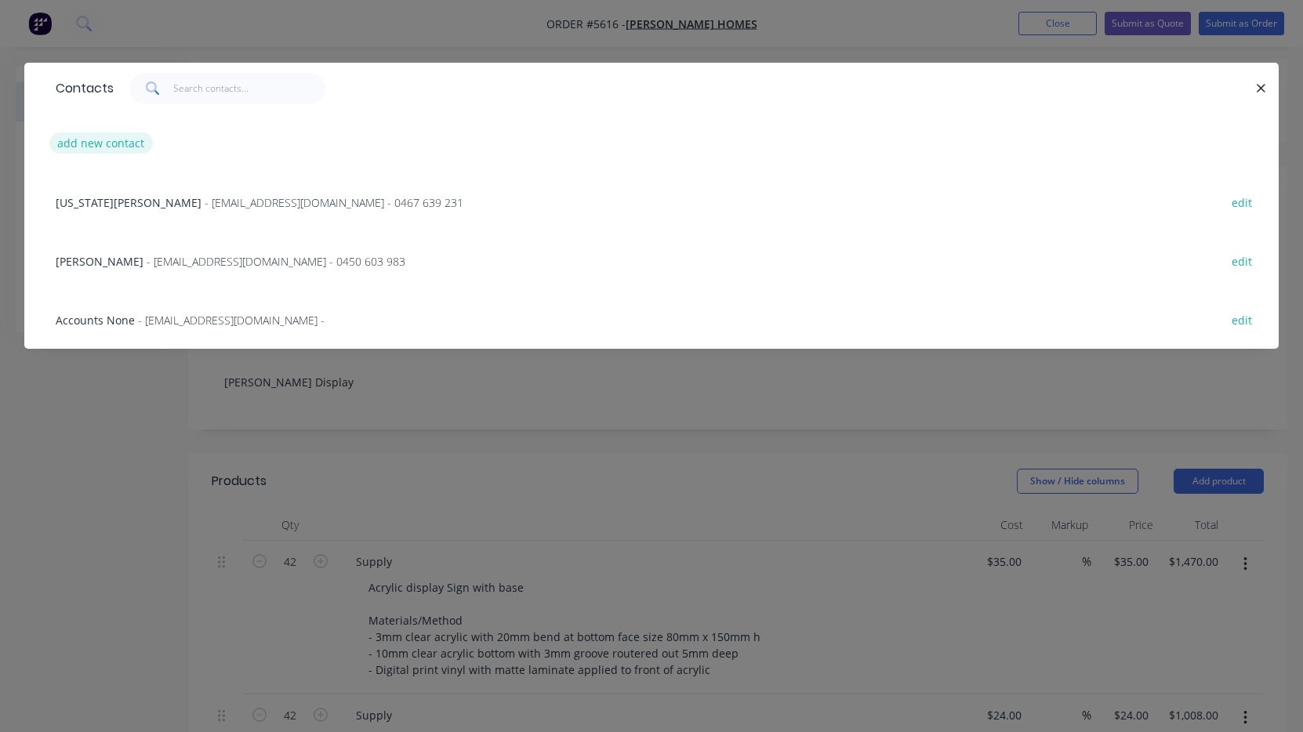
click at [125, 147] on button "add new contact" at bounding box center [100, 142] width 103 height 21
select select "AU"
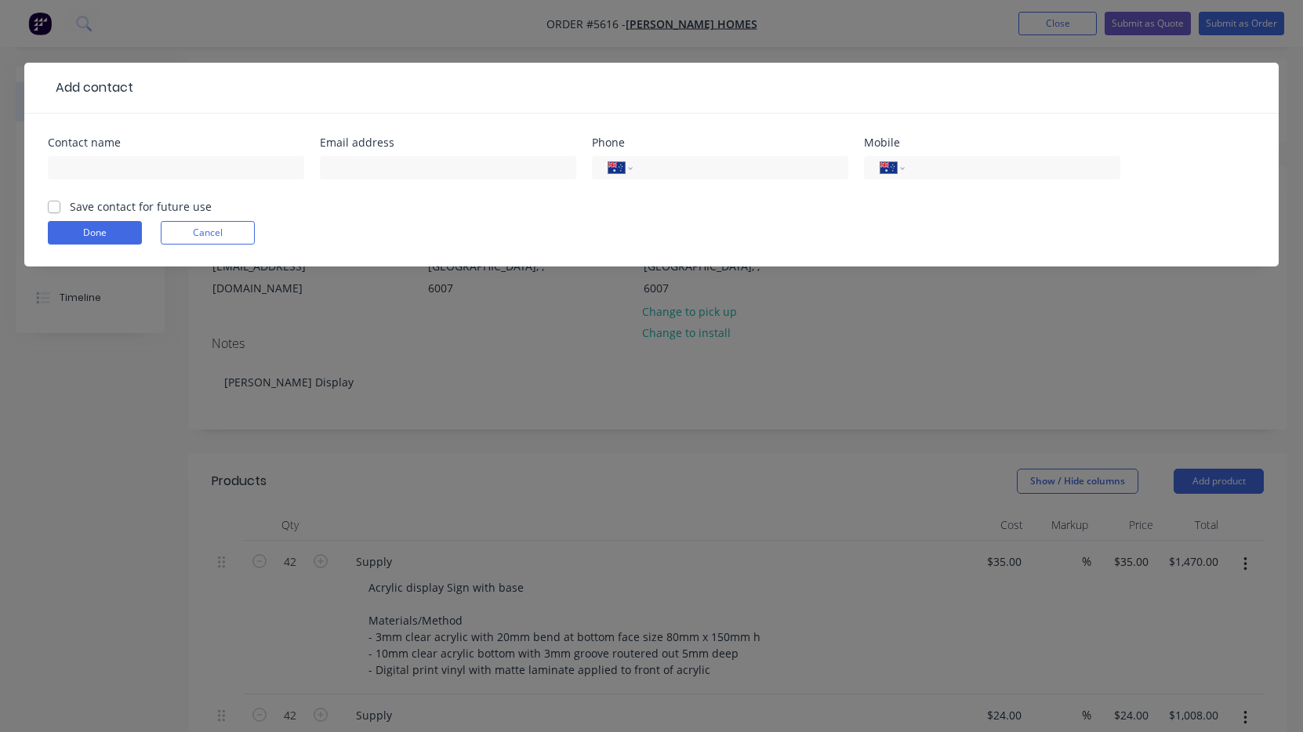
click at [70, 208] on label "Save contact for future use" at bounding box center [141, 206] width 142 height 16
click at [53, 208] on input "Save contact for future use" at bounding box center [54, 205] width 13 height 15
checkbox input "true"
click at [128, 168] on input "text" at bounding box center [176, 168] width 256 height 24
paste input "[PERSON_NAME]"
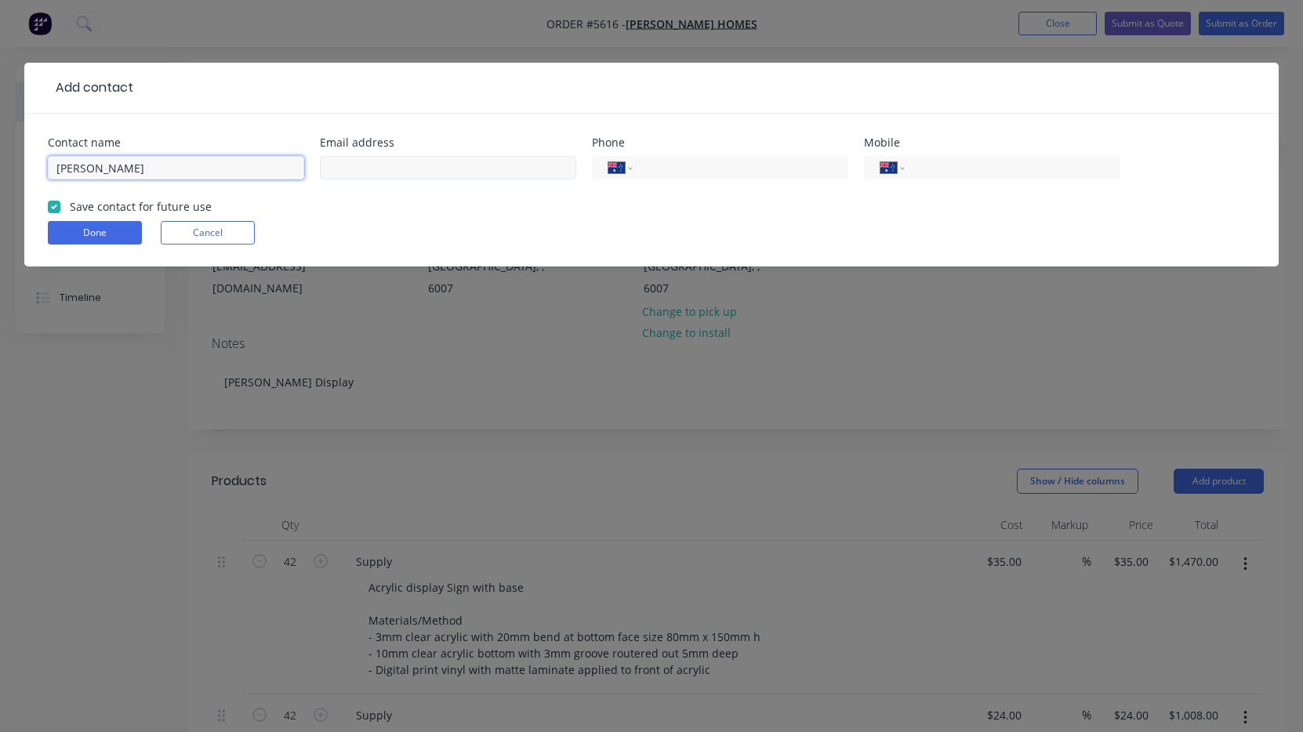
type input "[PERSON_NAME]"
click at [456, 169] on input "text" at bounding box center [448, 168] width 256 height 24
paste input "[EMAIL_ADDRESS][DOMAIN_NAME]"
type input "[EMAIL_ADDRESS][DOMAIN_NAME]"
click at [939, 171] on input "tel" at bounding box center [1010, 168] width 188 height 18
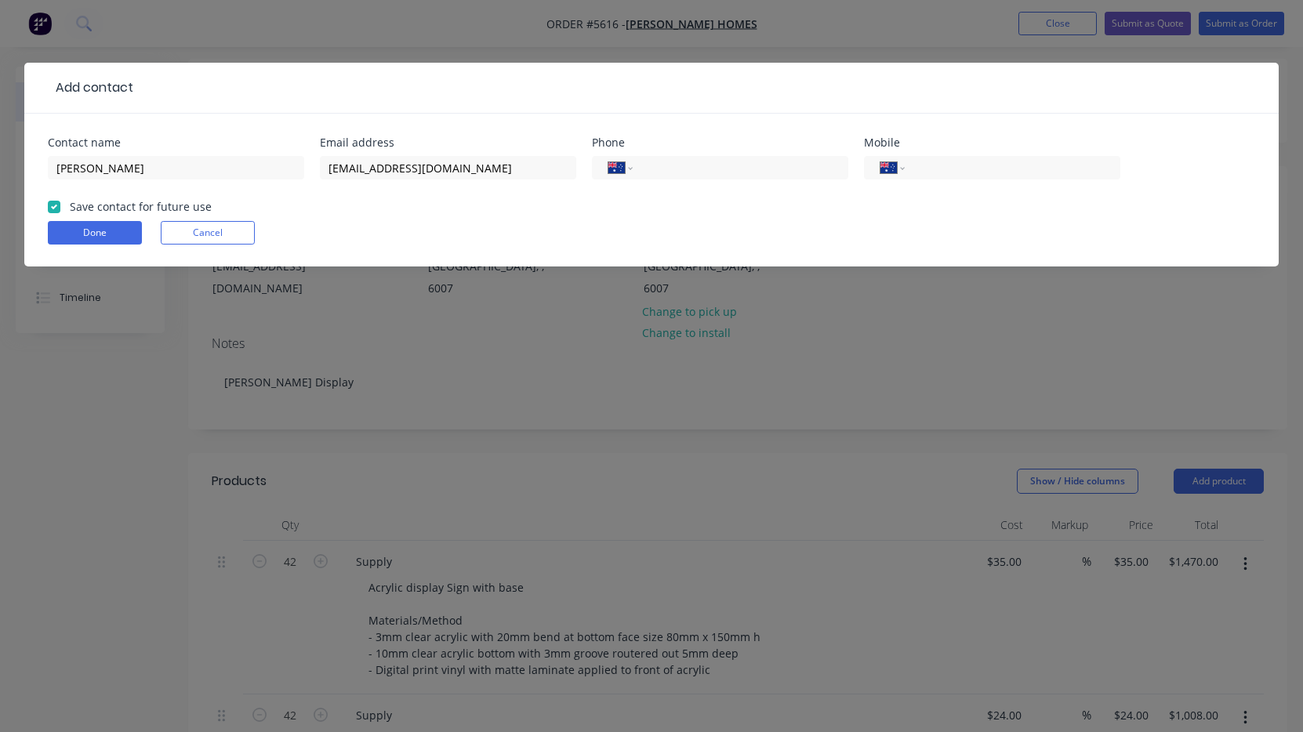
paste input "0488 914 415"
type input "0488 914 415"
click at [89, 235] on button "Done" at bounding box center [95, 233] width 94 height 24
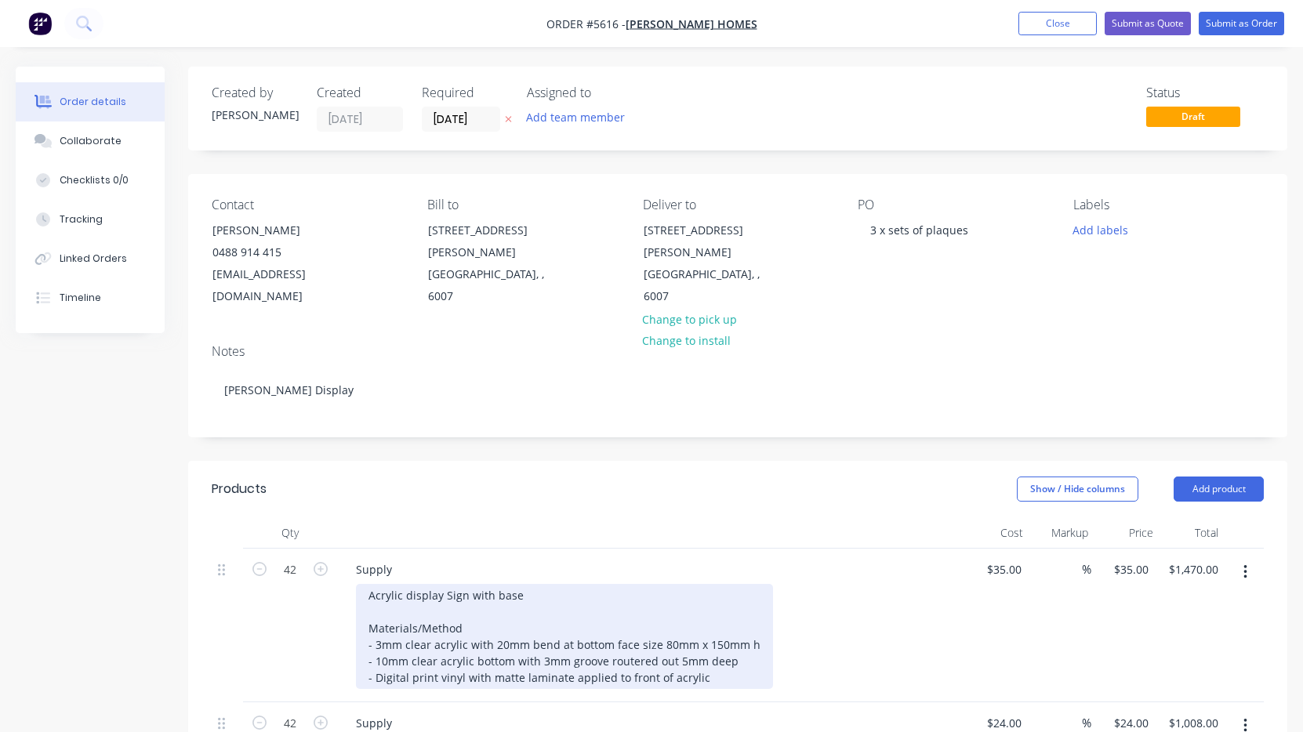
scroll to position [0, 0]
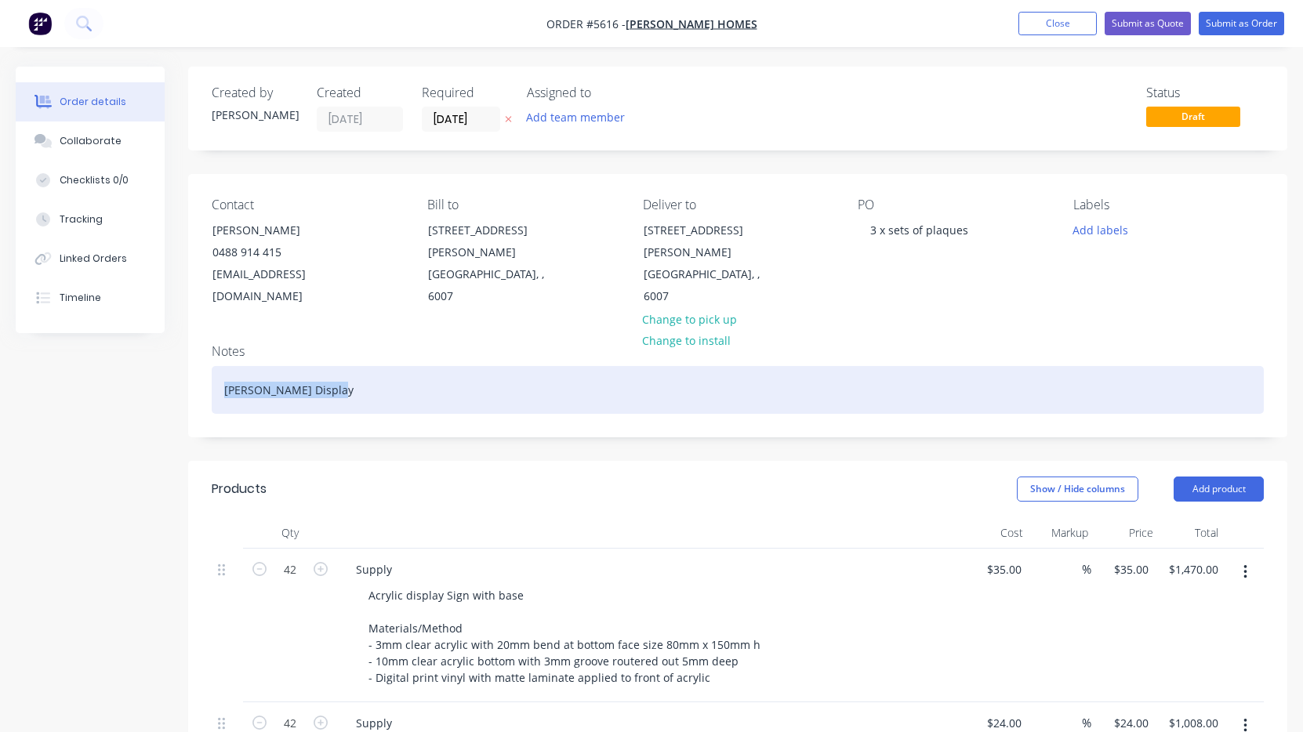
drag, startPoint x: 352, startPoint y: 371, endPoint x: 164, endPoint y: 364, distance: 188.3
click at [164, 369] on div "Created by [PERSON_NAME] Created [DATE] Required [DATE] Assigned to Add team me…" at bounding box center [652, 723] width 1272 height 1312
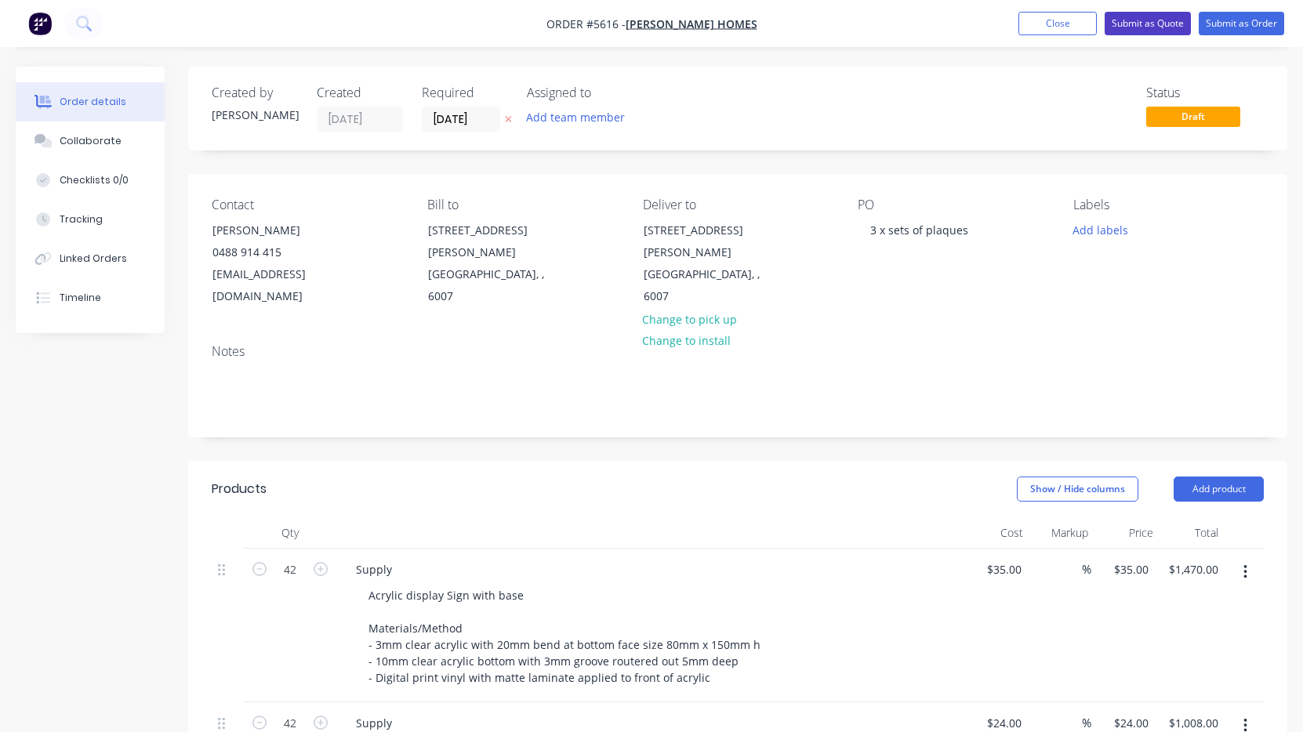
click at [1156, 31] on button "Submit as Quote" at bounding box center [1148, 24] width 86 height 24
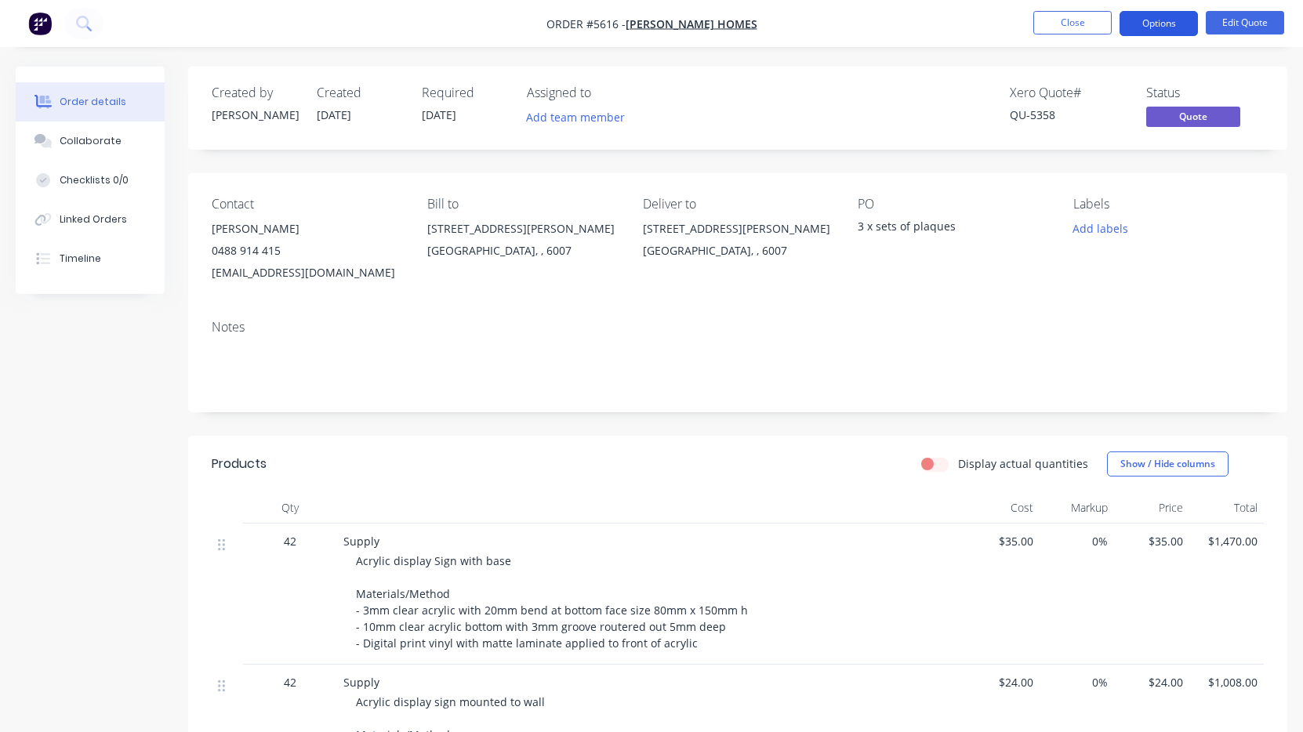
click at [1154, 26] on button "Options" at bounding box center [1159, 23] width 78 height 25
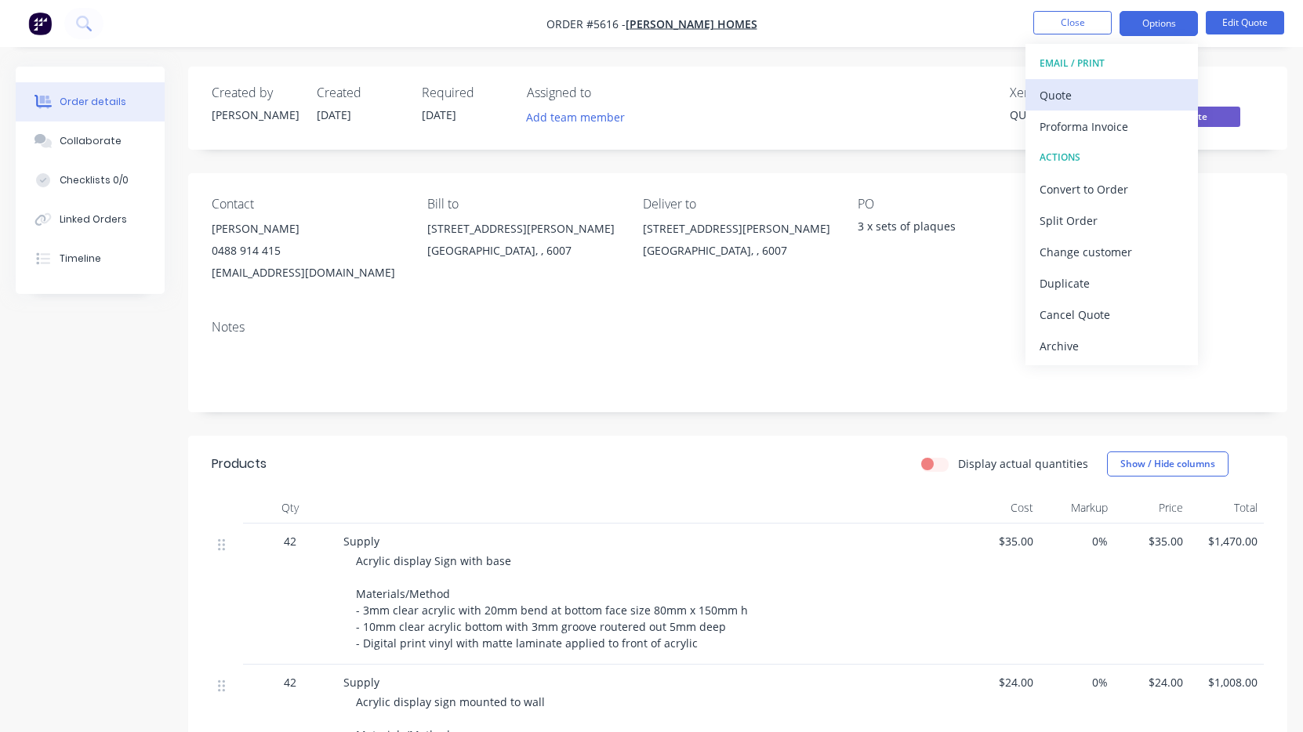
click at [1075, 87] on div "Quote" at bounding box center [1112, 95] width 144 height 23
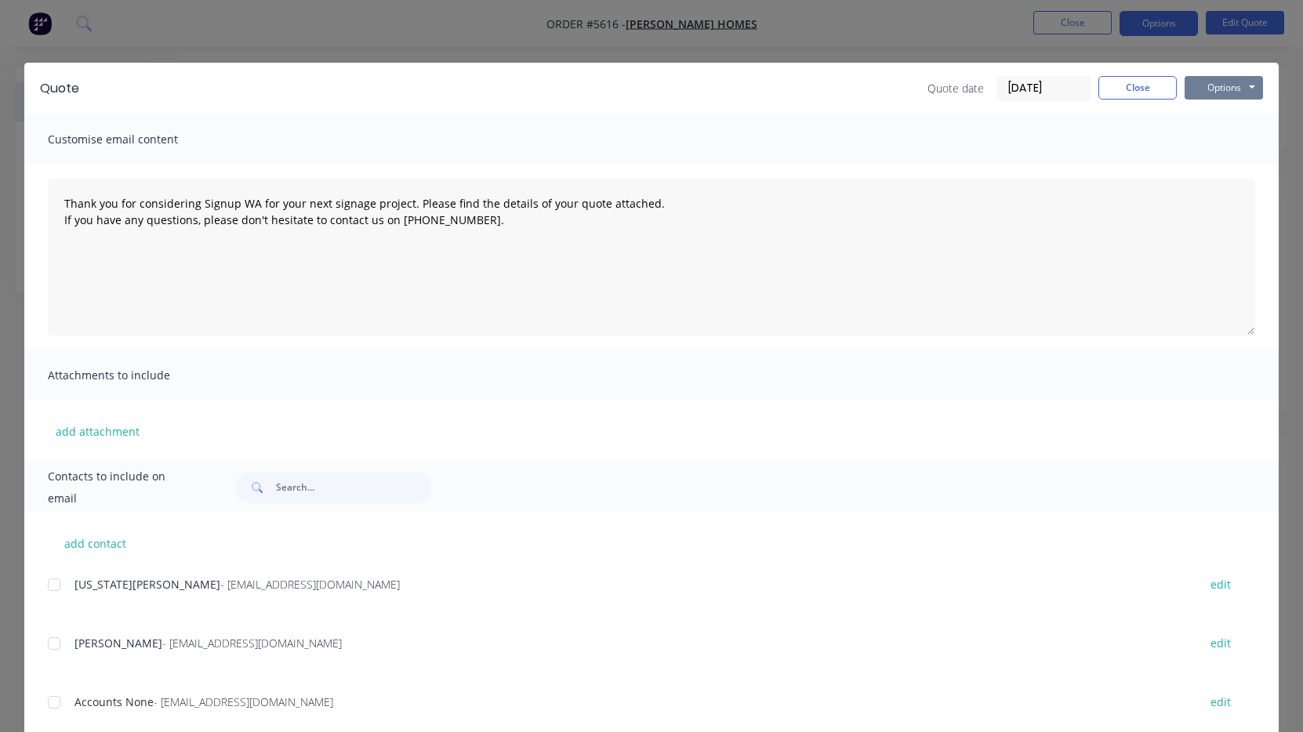
click at [1231, 89] on button "Options" at bounding box center [1224, 88] width 78 height 24
click at [1231, 143] on button "Print" at bounding box center [1235, 142] width 100 height 26
type textarea "Thank you for considering Signup WA for your next signage project. Please find …"
click at [1132, 82] on button "Close" at bounding box center [1137, 88] width 78 height 24
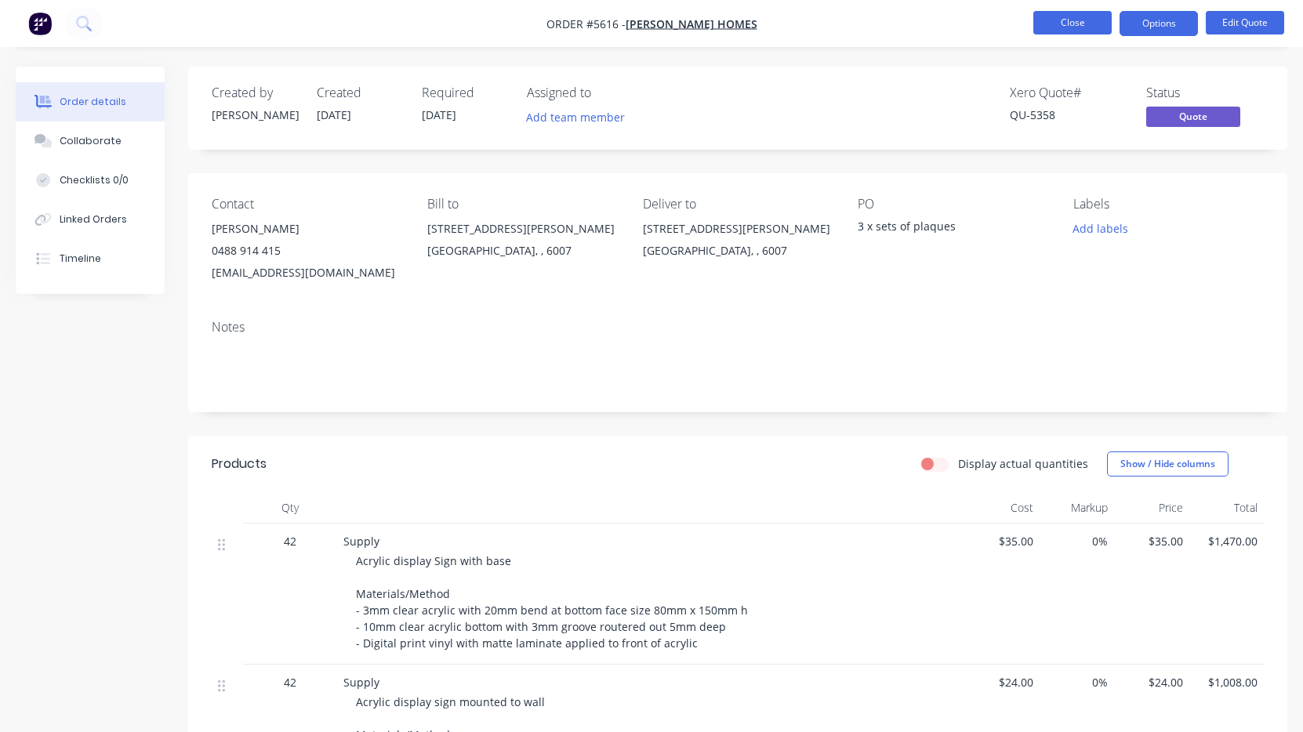
click at [1090, 16] on button "Close" at bounding box center [1072, 23] width 78 height 24
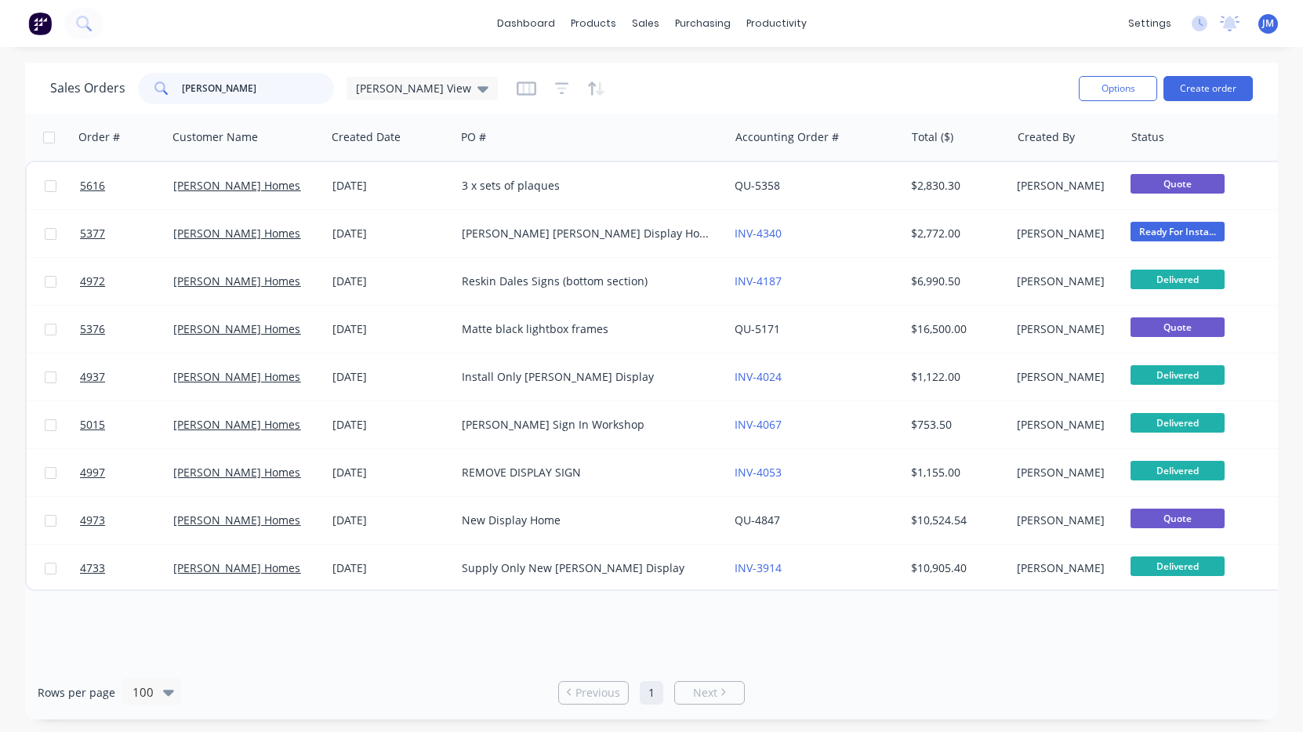
drag, startPoint x: 281, startPoint y: 85, endPoint x: 46, endPoint y: 85, distance: 234.4
click at [46, 85] on div "Sales Orders [PERSON_NAME] [PERSON_NAME] View Options Create order" at bounding box center [651, 88] width 1253 height 51
type input "VET"
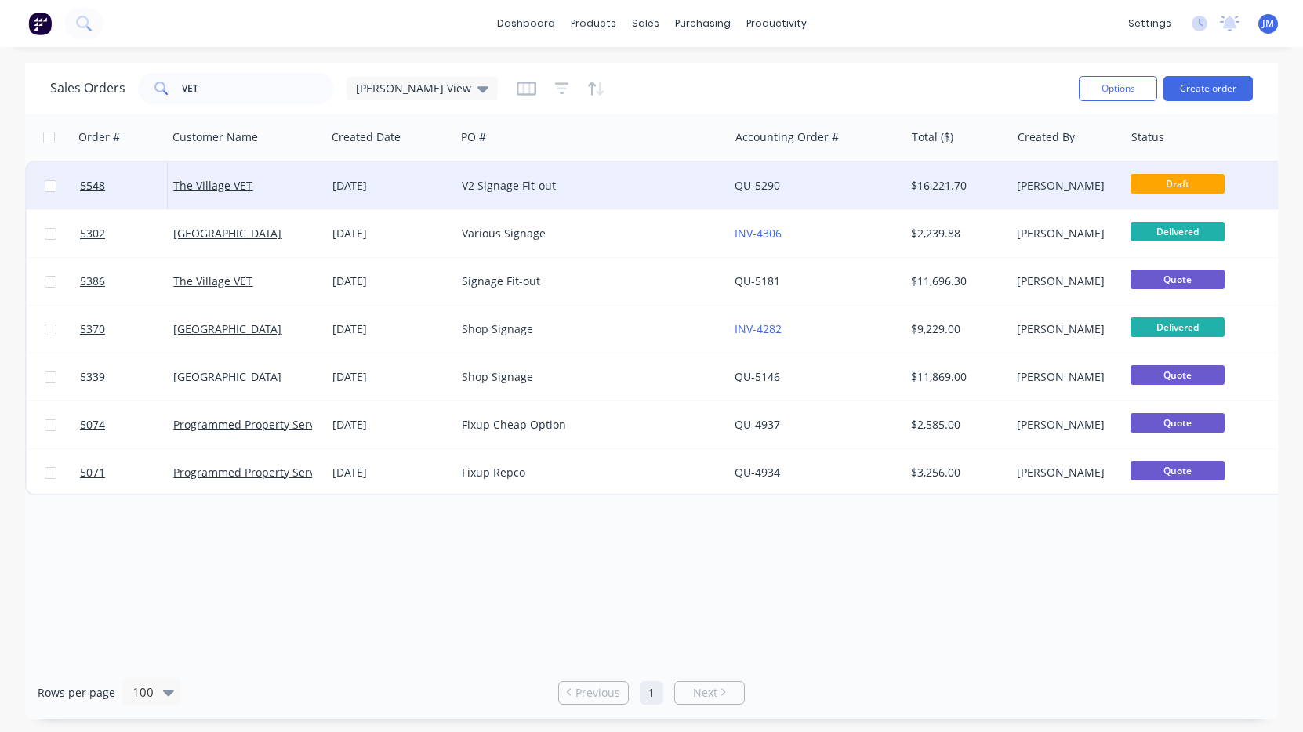
click at [606, 184] on div "V2 Signage Fit-out" at bounding box center [586, 186] width 248 height 16
